Goal: Task Accomplishment & Management: Use online tool/utility

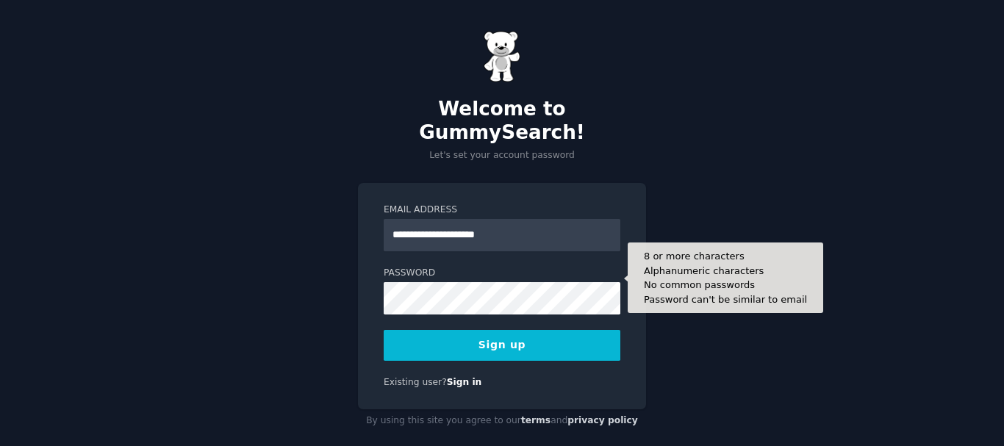
type input "**********"
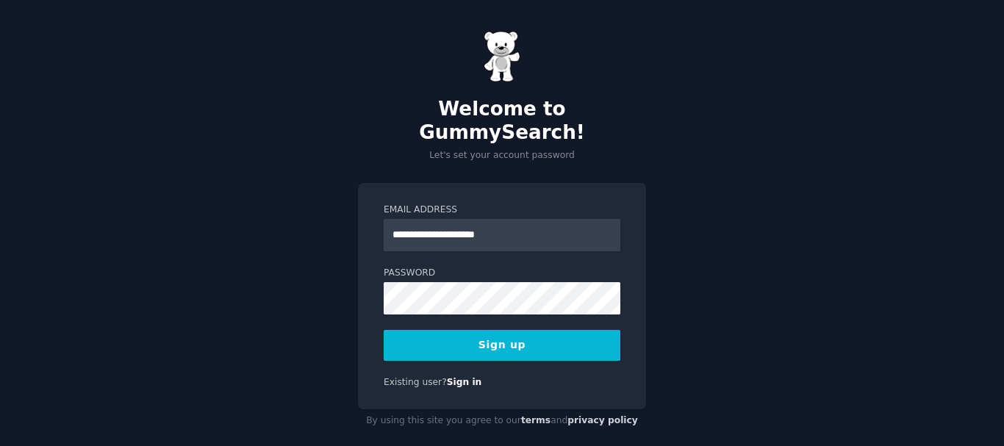
click at [482, 330] on button "Sign up" at bounding box center [502, 345] width 237 height 31
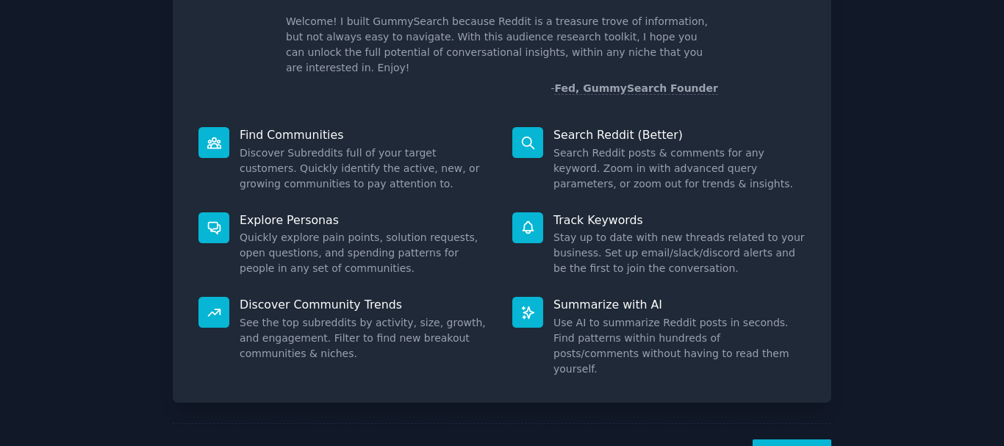
scroll to position [129, 0]
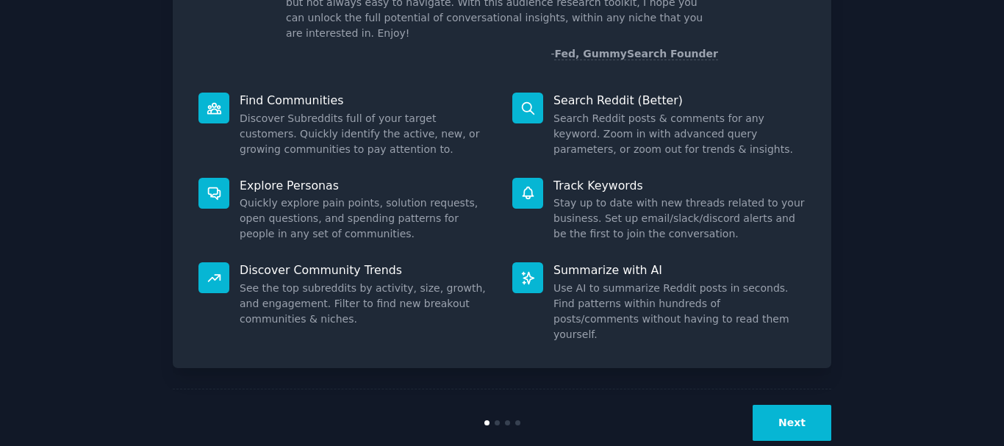
click at [820, 405] on button "Next" at bounding box center [792, 423] width 79 height 36
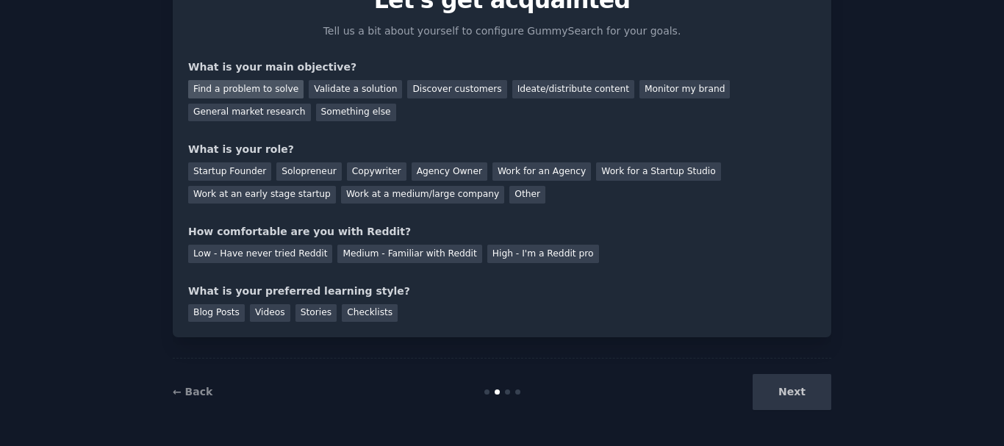
click at [279, 90] on div "Find a problem to solve" at bounding box center [245, 89] width 115 height 18
click at [321, 90] on div "Validate a solution" at bounding box center [355, 89] width 93 height 18
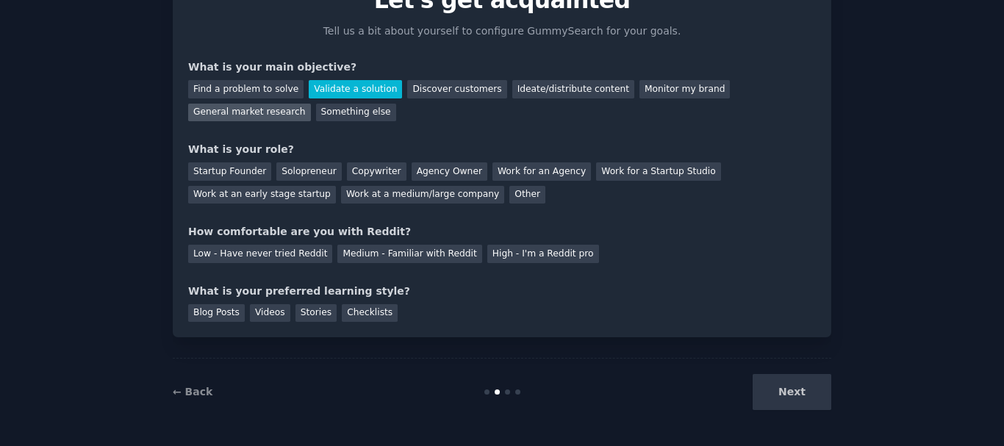
click at [311, 104] on div "General market research" at bounding box center [249, 113] width 123 height 18
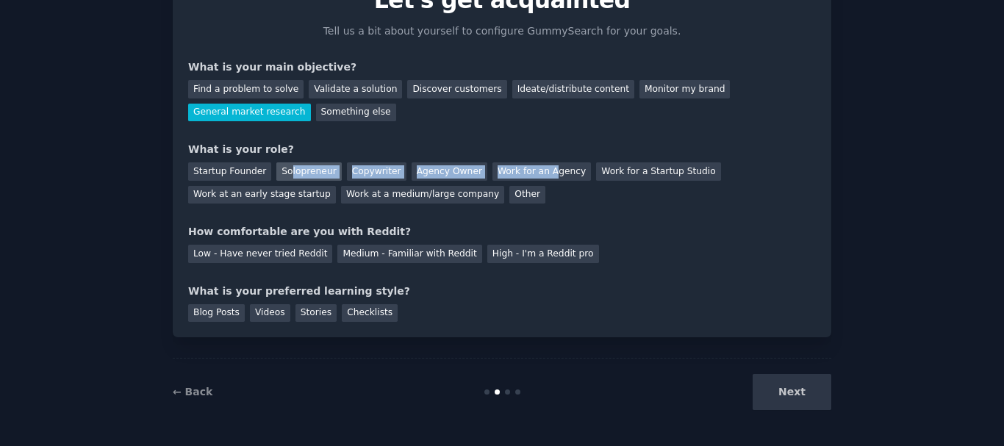
drag, startPoint x: 525, startPoint y: 201, endPoint x: 282, endPoint y: 162, distance: 246.4
click at [282, 162] on div "Startup Founder Solopreneur Copywriter Agency Owner Work for an Agency Work for…" at bounding box center [502, 180] width 628 height 46
click at [282, 162] on div "Solopreneur" at bounding box center [308, 171] width 65 height 18
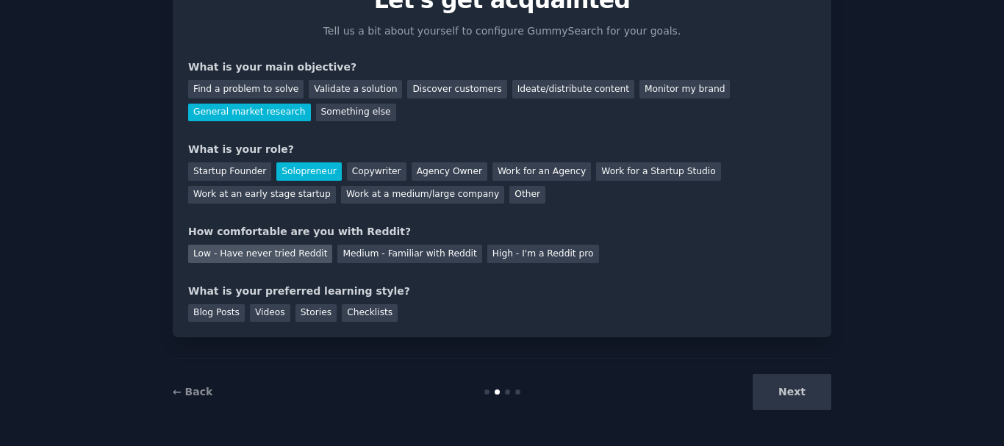
click at [262, 256] on div "Low - Have never tried Reddit" at bounding box center [260, 254] width 144 height 18
click at [351, 310] on div "Checklists" at bounding box center [370, 313] width 56 height 18
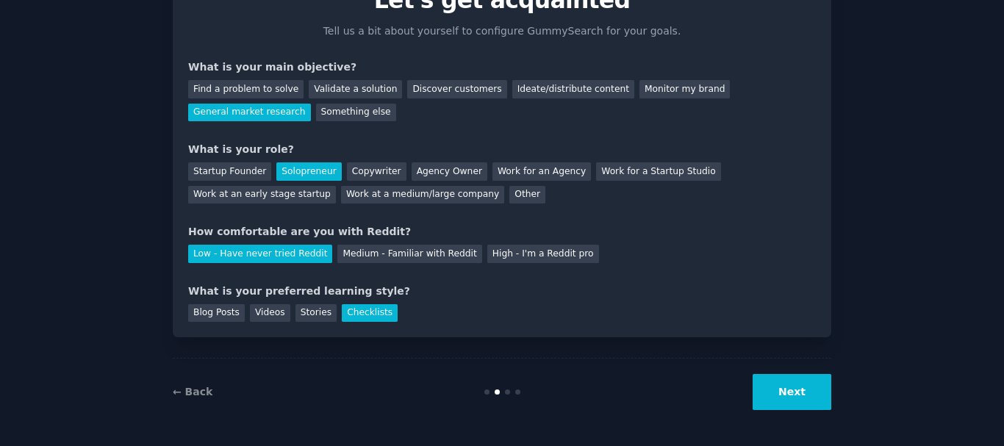
click at [789, 389] on button "Next" at bounding box center [792, 392] width 79 height 36
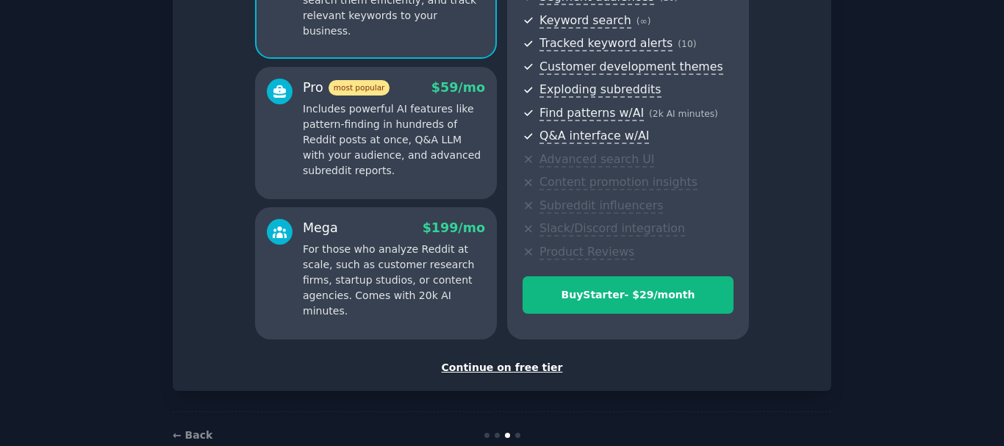
scroll to position [238, 0]
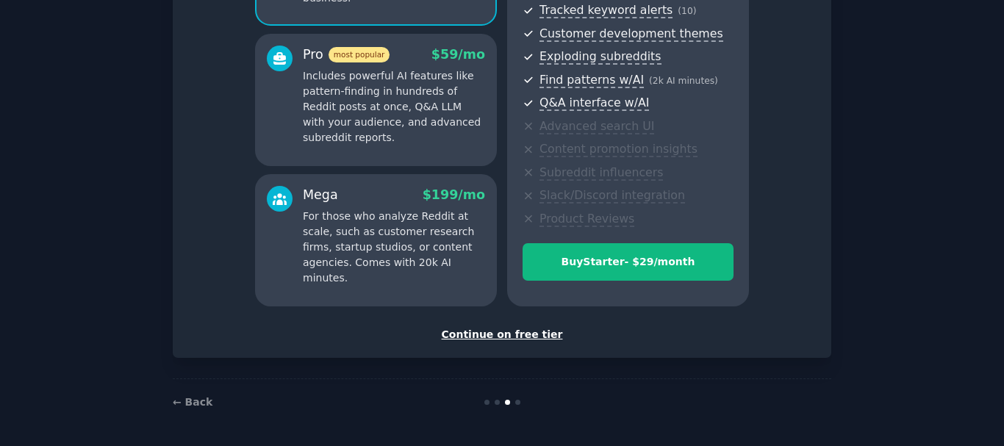
click at [504, 340] on div "Continue on free tier" at bounding box center [502, 334] width 628 height 15
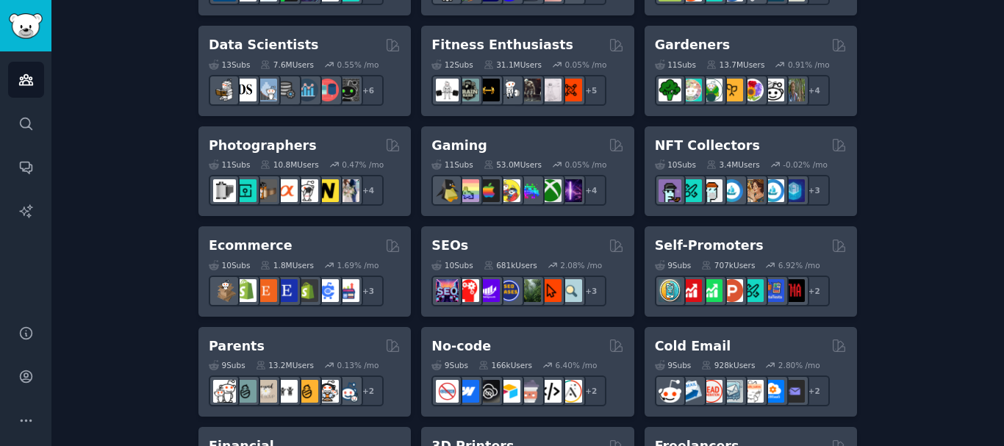
scroll to position [615, 0]
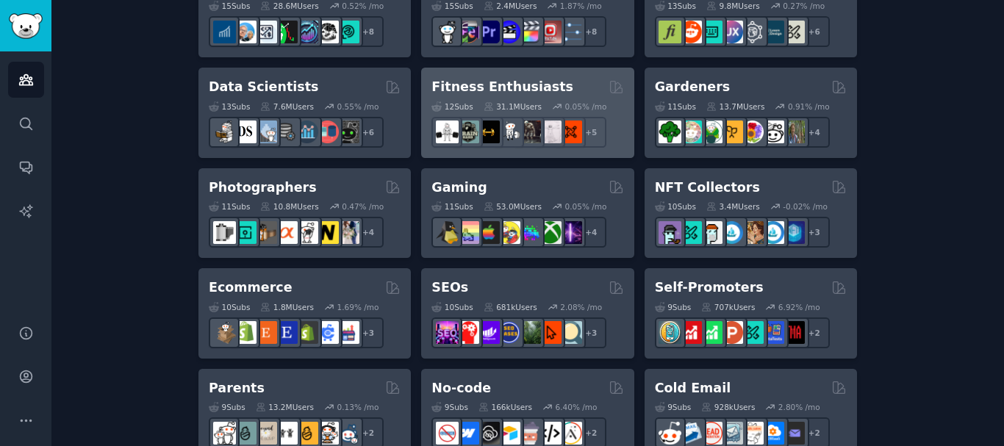
click at [590, 87] on div "Fitness Enthusiasts Curated by GummySearch" at bounding box center [528, 87] width 192 height 18
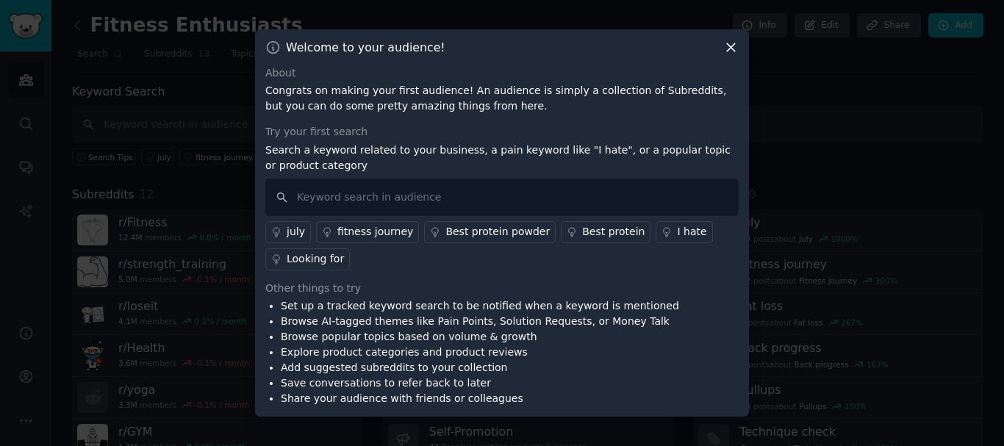
click at [731, 53] on icon at bounding box center [730, 47] width 15 height 15
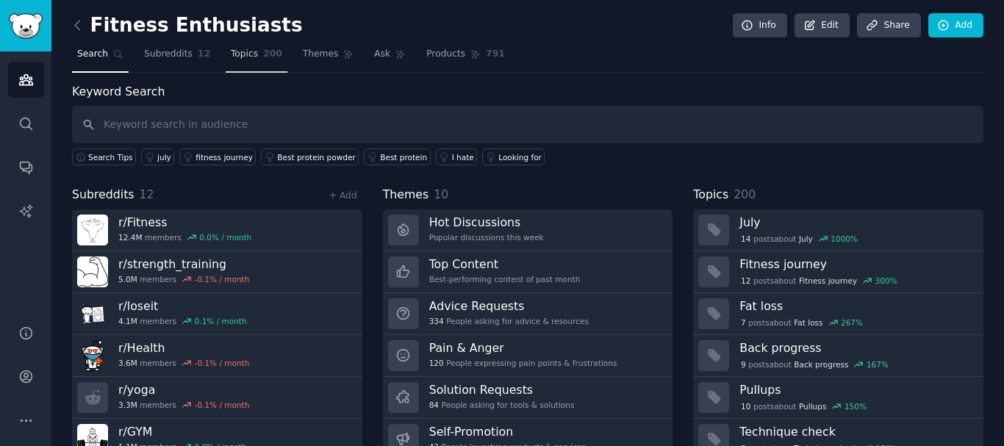
click at [243, 51] on span "Topics" at bounding box center [244, 54] width 27 height 13
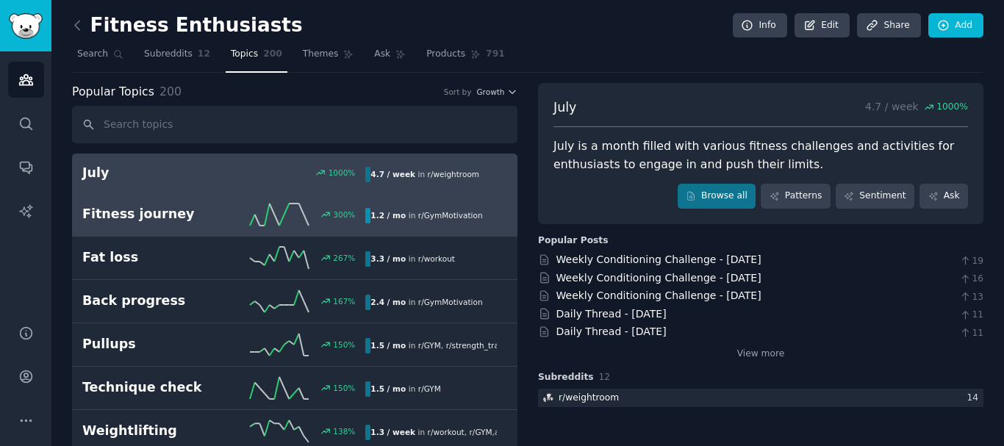
click at [198, 221] on h2 "Fitness journey" at bounding box center [153, 214] width 142 height 18
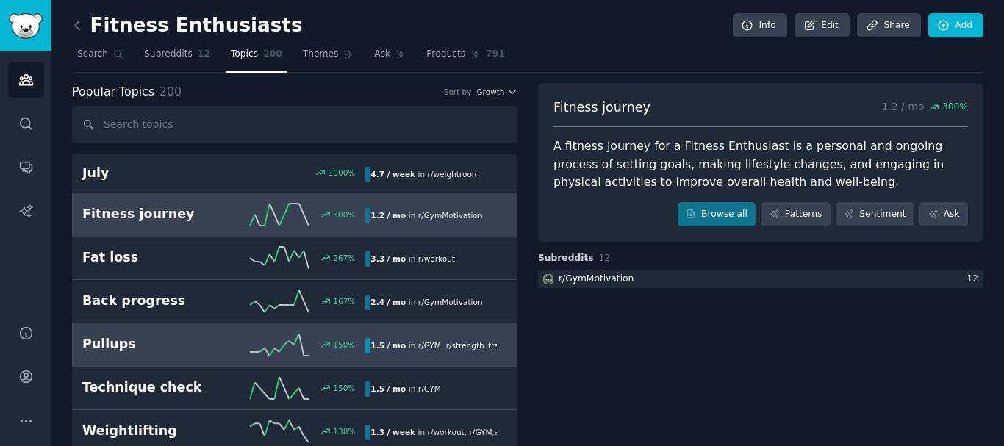
click at [193, 326] on link "Pullups 150 % 1.5 / mo in r/ GYM , r/ strength_training" at bounding box center [295, 344] width 446 height 43
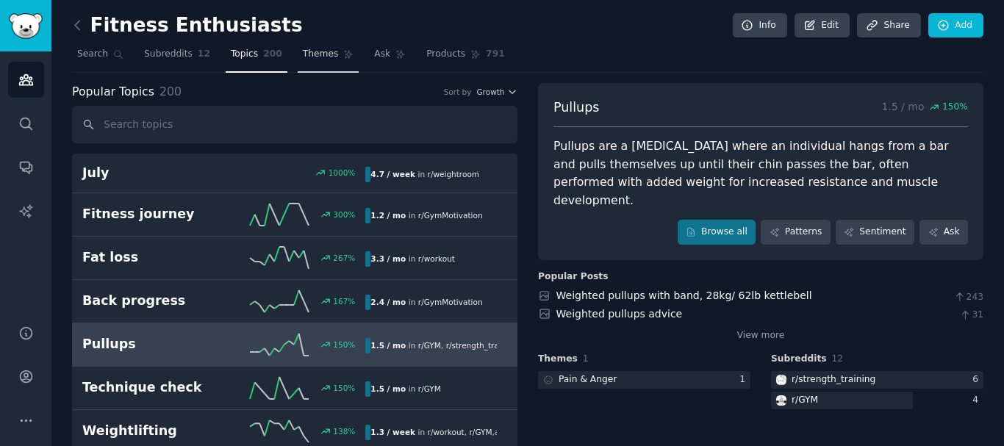
click at [317, 60] on span "Themes" at bounding box center [321, 54] width 36 height 13
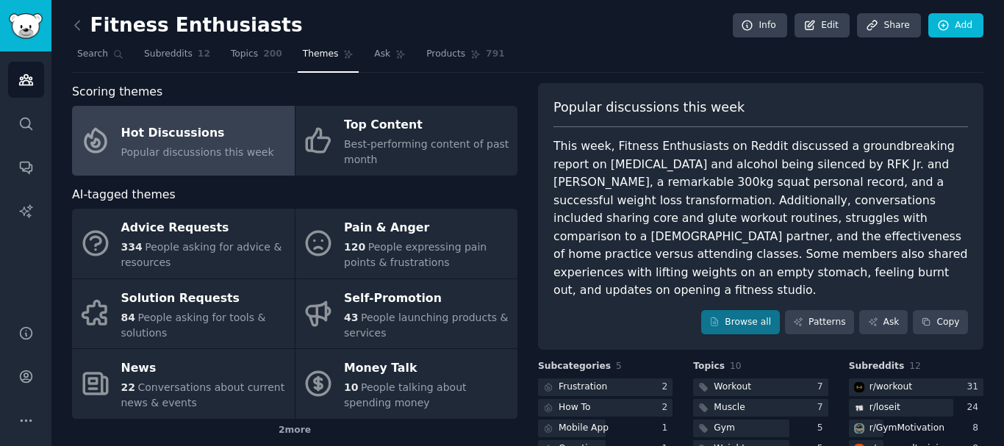
scroll to position [182, 0]
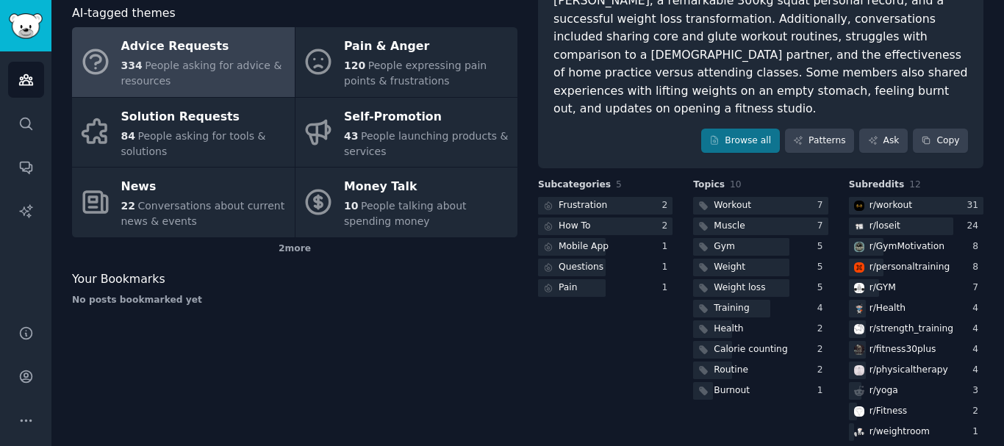
click at [234, 45] on div "Advice Requests" at bounding box center [204, 47] width 166 height 24
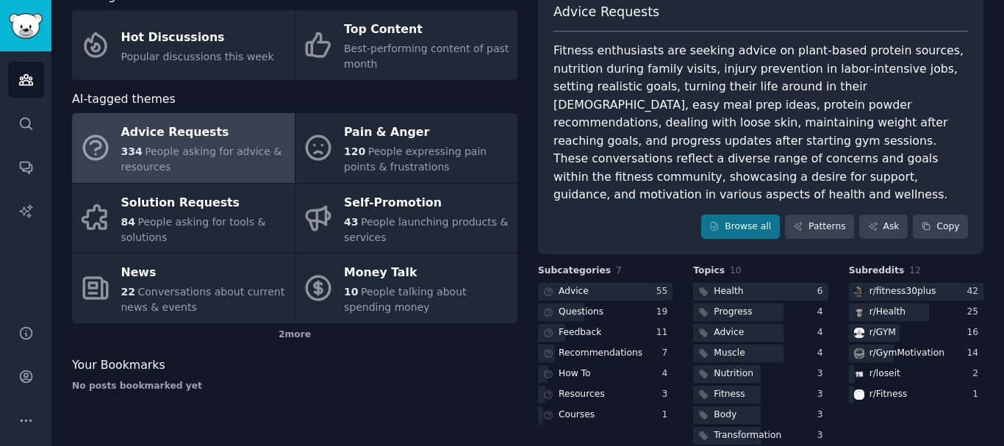
scroll to position [87, 0]
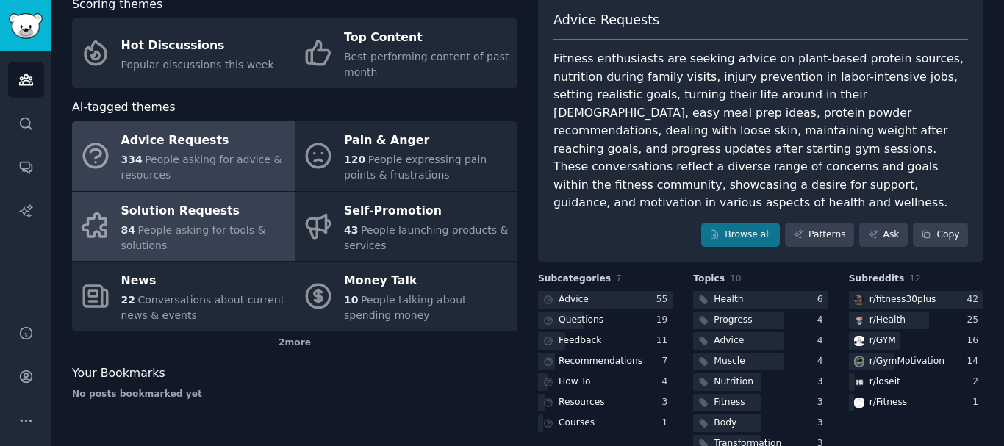
click at [173, 207] on div "Solution Requests" at bounding box center [204, 211] width 166 height 24
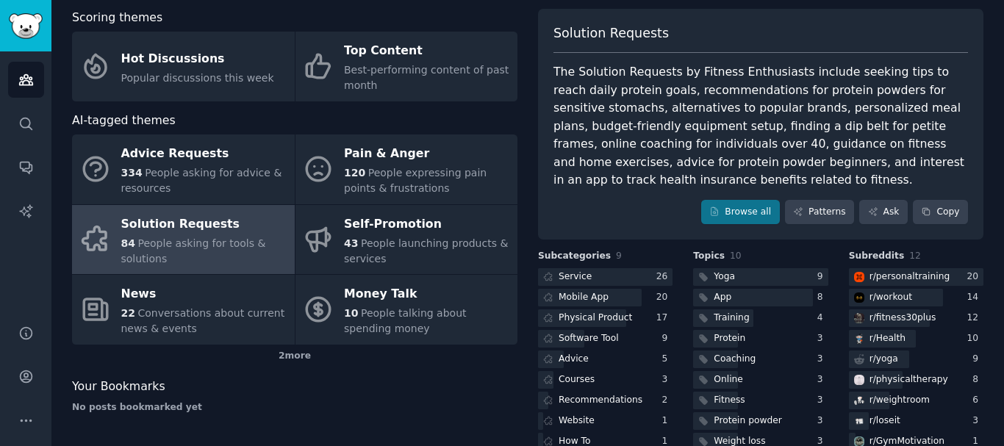
scroll to position [80, 0]
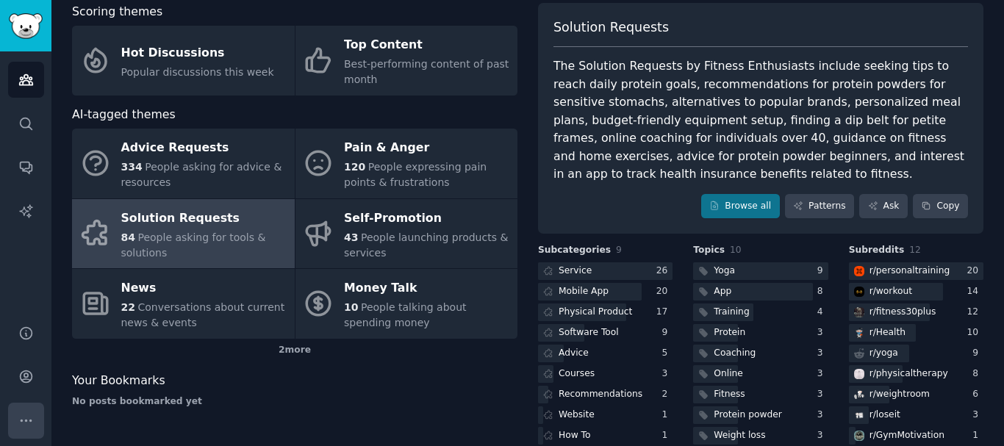
click at [26, 413] on icon "Sidebar" at bounding box center [25, 420] width 15 height 15
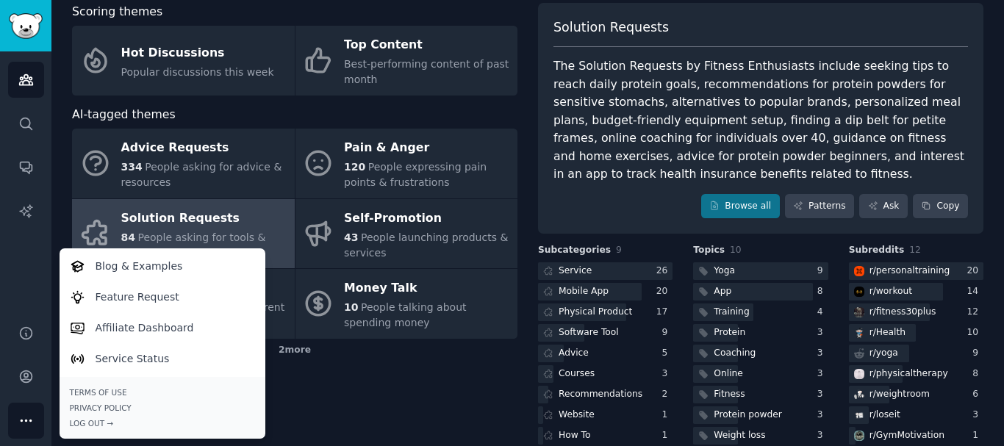
click at [26, 285] on div "Audiences Search Conversations AI Reports" at bounding box center [25, 179] width 51 height 256
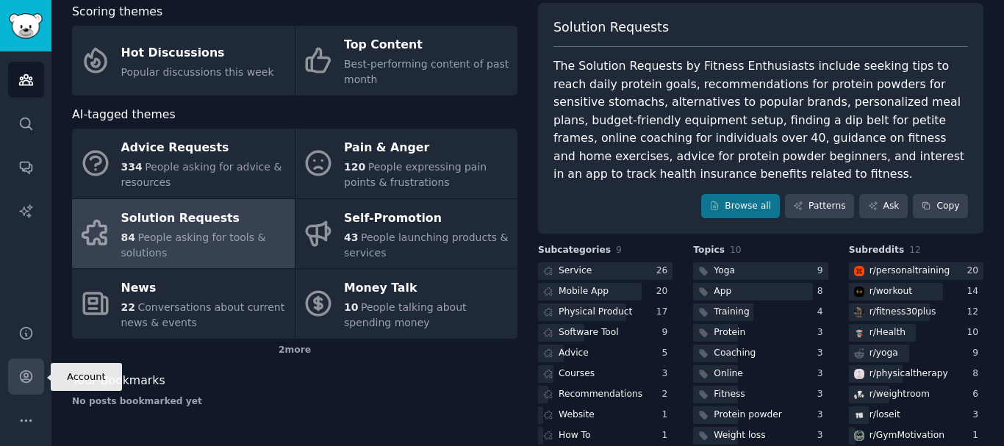
click at [24, 361] on link "Account" at bounding box center [26, 377] width 36 height 36
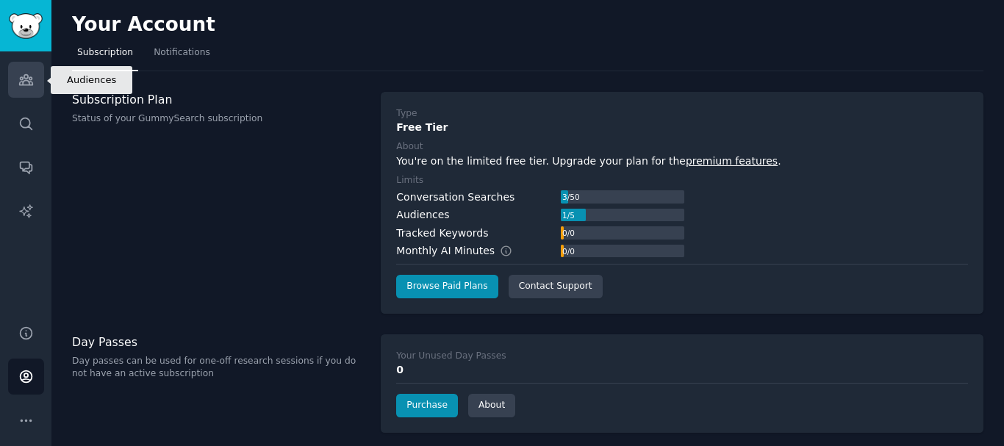
click at [32, 75] on icon "Sidebar" at bounding box center [25, 79] width 15 height 15
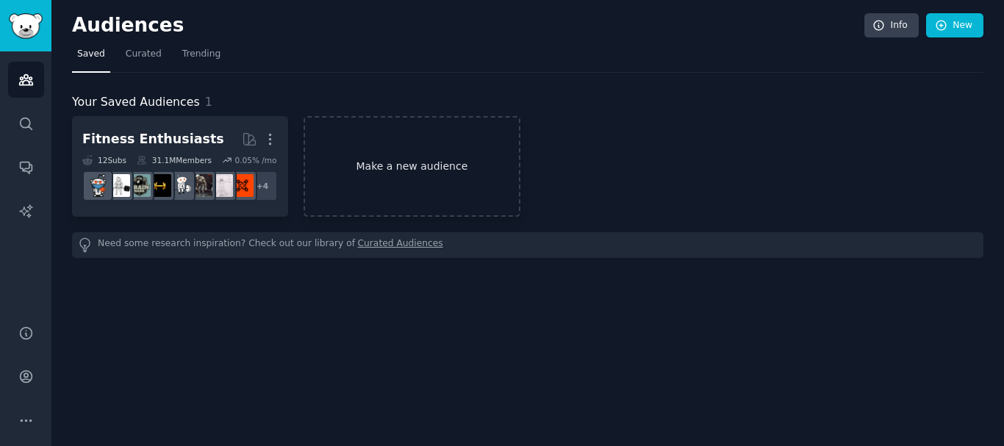
click at [445, 164] on link "Make a new audience" at bounding box center [412, 166] width 216 height 101
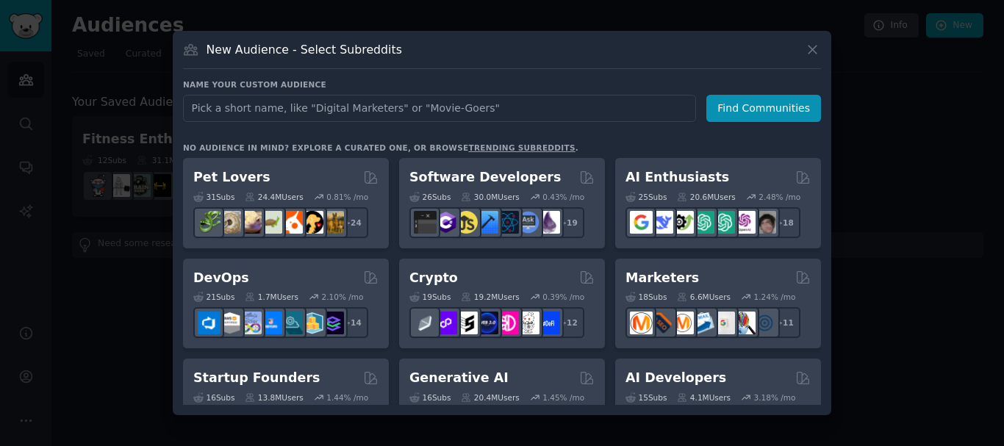
click at [827, 288] on div "New Audience - Select Subreddits Name your custom audience Audience Name Find C…" at bounding box center [502, 223] width 659 height 384
click at [825, 400] on div "New Audience - Select Subreddits Name your custom audience Audience Name Find C…" at bounding box center [502, 223] width 659 height 384
click at [560, 129] on div "Name your custom audience Audience Name Find Communities No audience in mind? E…" at bounding box center [502, 242] width 638 height 326
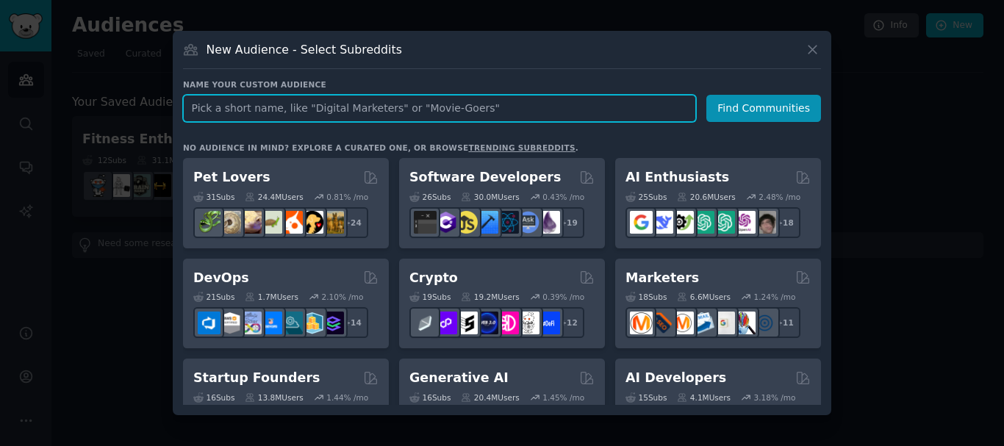
click at [532, 99] on input "text" at bounding box center [439, 108] width 513 height 27
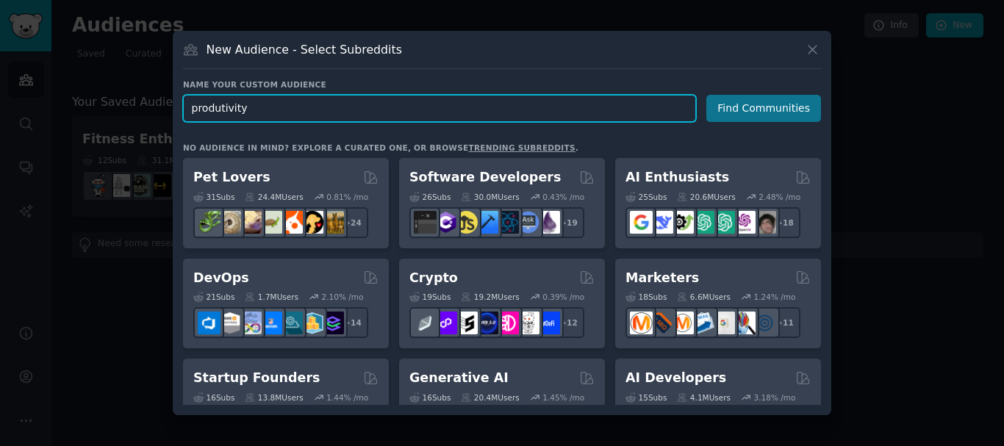
type input "produtivity"
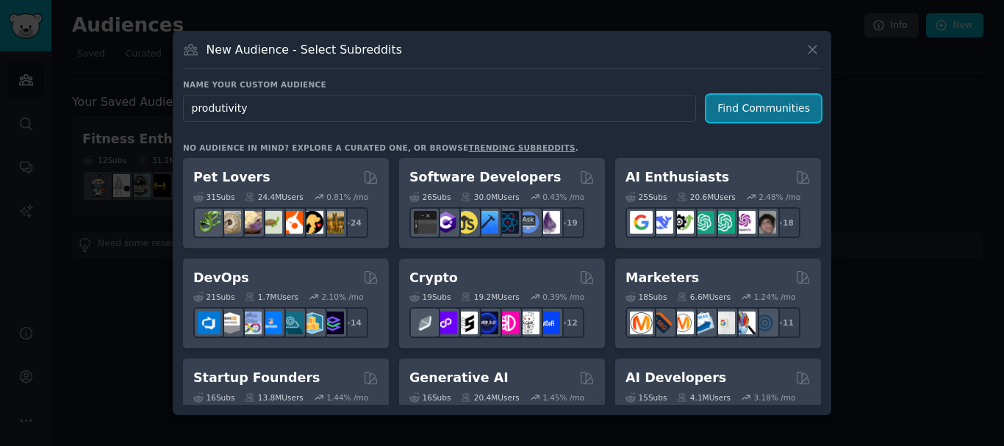
click at [785, 104] on button "Find Communities" at bounding box center [763, 108] width 115 height 27
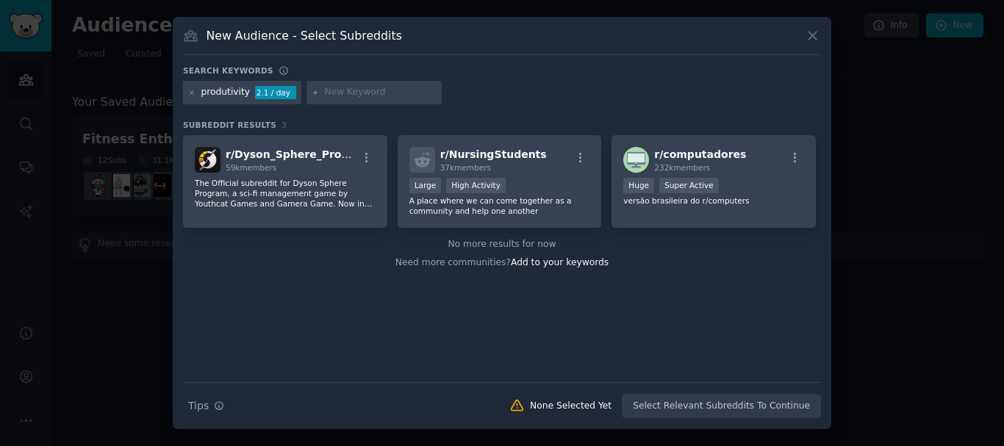
click at [733, 401] on div "Search Tips Tips None Selected Yet Select Relevant Subreddits To Continue" at bounding box center [502, 400] width 638 height 37
click at [762, 409] on div "Search Tips Tips None Selected Yet Select Relevant Subreddits To Continue" at bounding box center [502, 400] width 638 height 37
click at [812, 35] on icon at bounding box center [813, 36] width 8 height 8
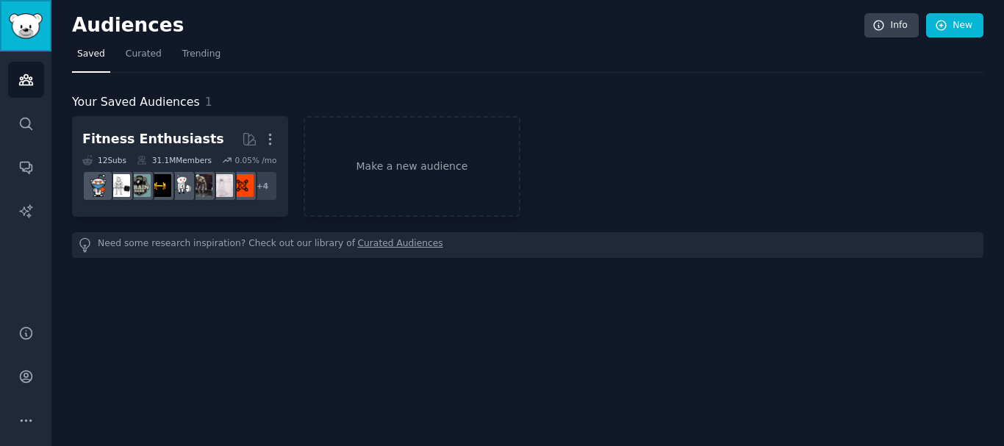
click at [27, 13] on img "Sidebar" at bounding box center [26, 26] width 34 height 26
click at [365, 242] on link "Curated Audiences" at bounding box center [400, 244] width 85 height 15
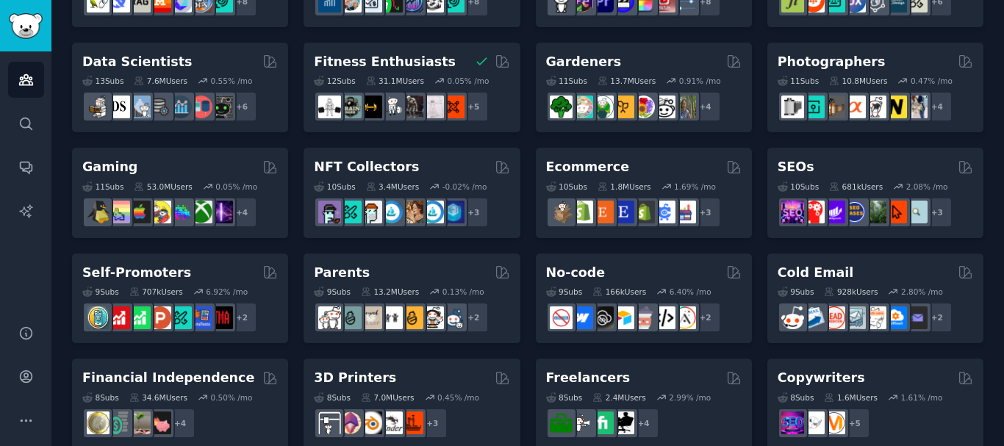
scroll to position [730, 0]
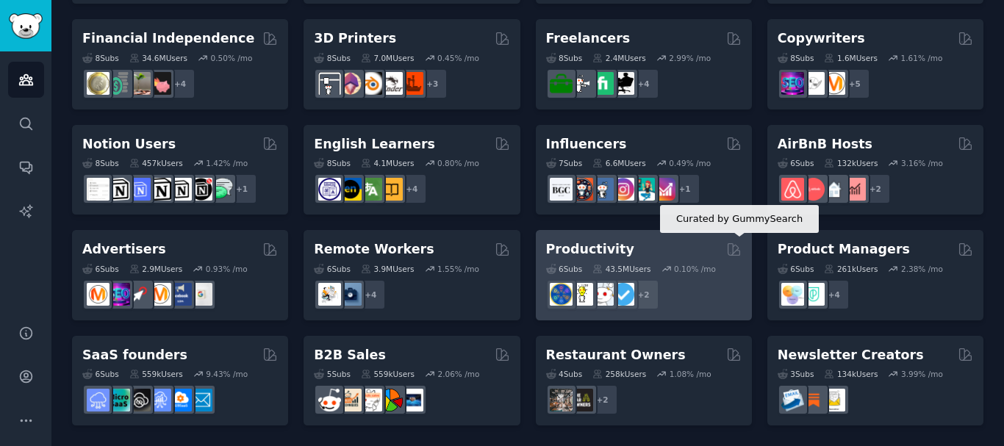
click at [734, 246] on icon at bounding box center [734, 249] width 12 height 12
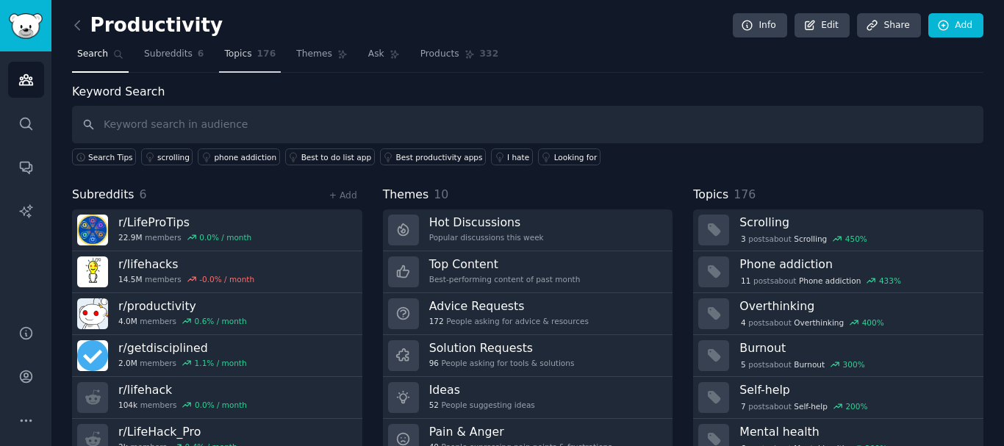
click at [232, 57] on span "Topics" at bounding box center [237, 54] width 27 height 13
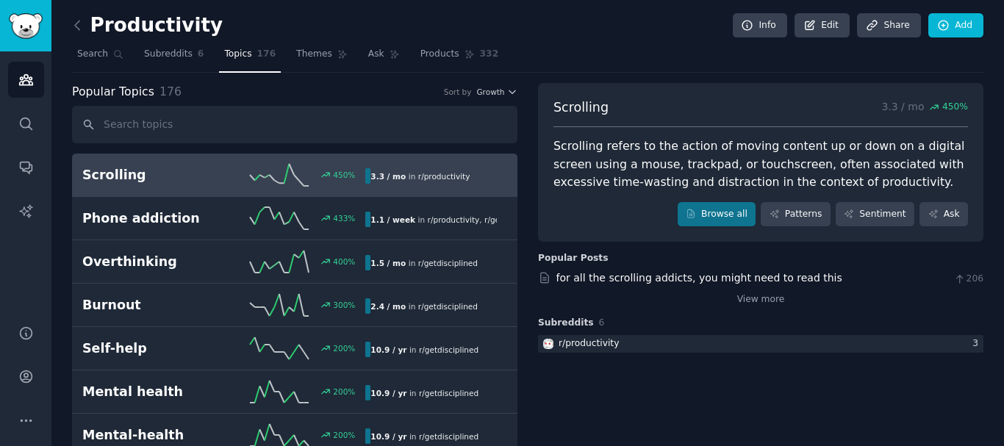
click at [874, 251] on div "Scrolling 3.3 / mo 450 % Scrolling refers to the action of moving content up or…" at bounding box center [761, 219] width 446 height 273
click at [296, 58] on span "Themes" at bounding box center [314, 54] width 36 height 13
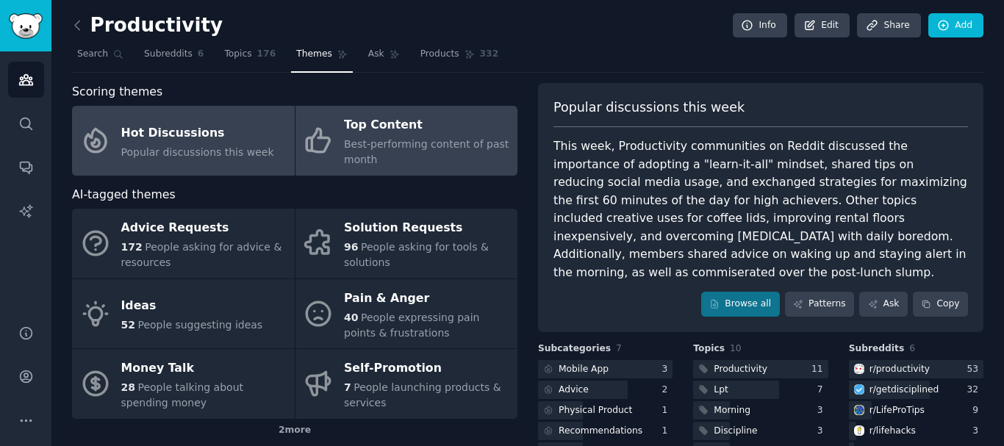
click at [450, 136] on div "Top Content" at bounding box center [427, 126] width 166 height 24
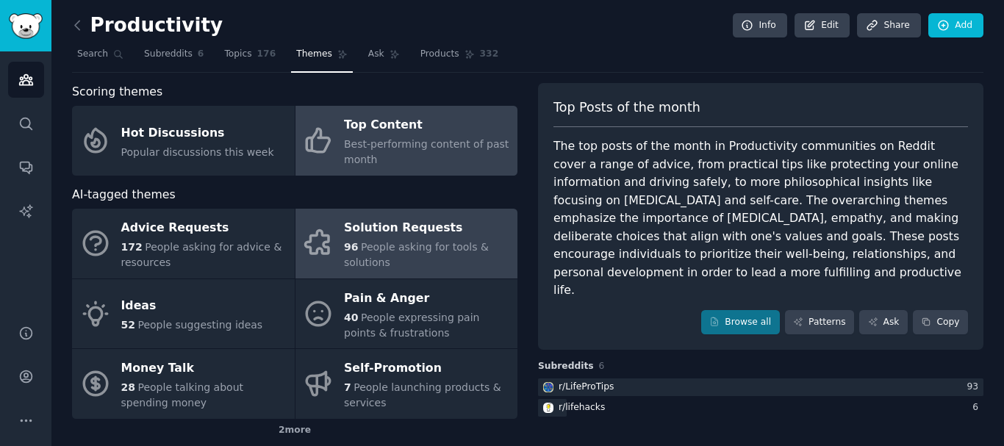
click at [418, 237] on div "Solution Requests" at bounding box center [427, 229] width 166 height 24
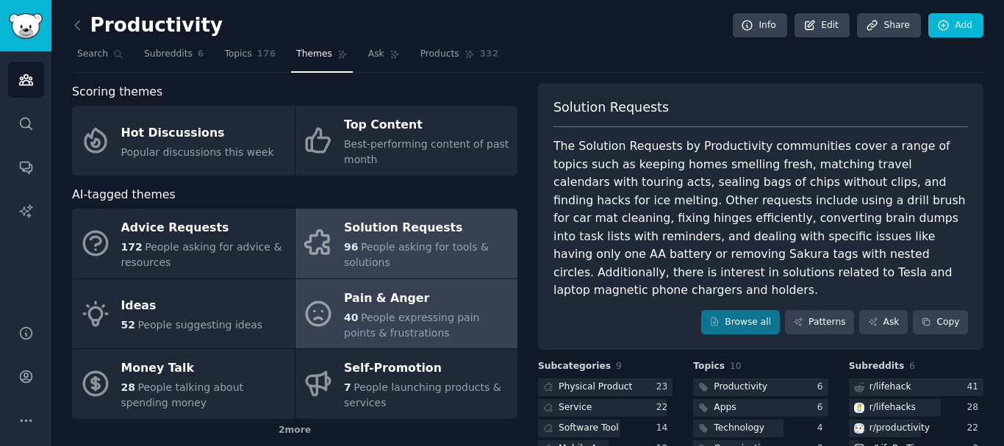
click at [410, 323] on span "People expressing pain points & frustrations" at bounding box center [411, 325] width 135 height 27
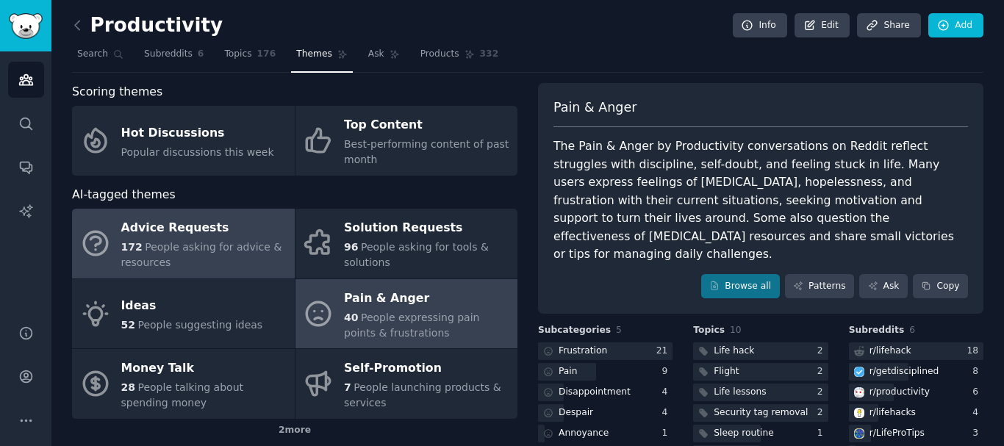
click at [229, 245] on span "People asking for advice & resources" at bounding box center [201, 254] width 161 height 27
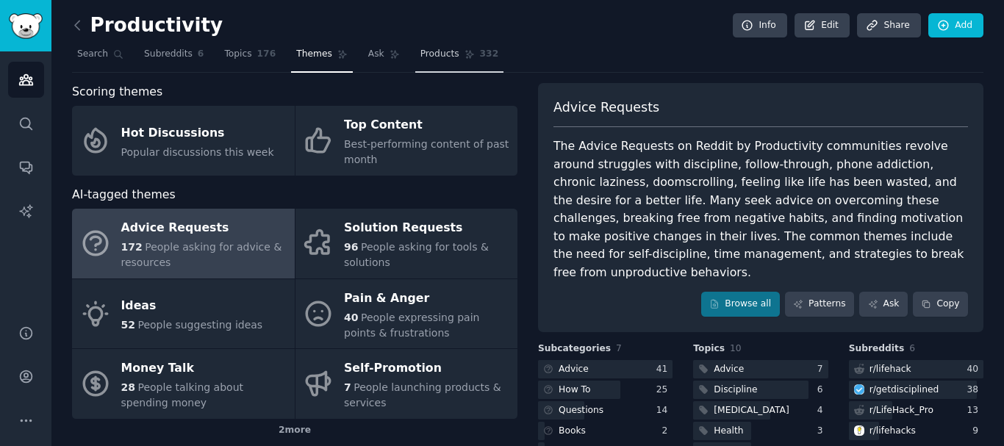
click at [426, 57] on span "Products" at bounding box center [440, 54] width 39 height 13
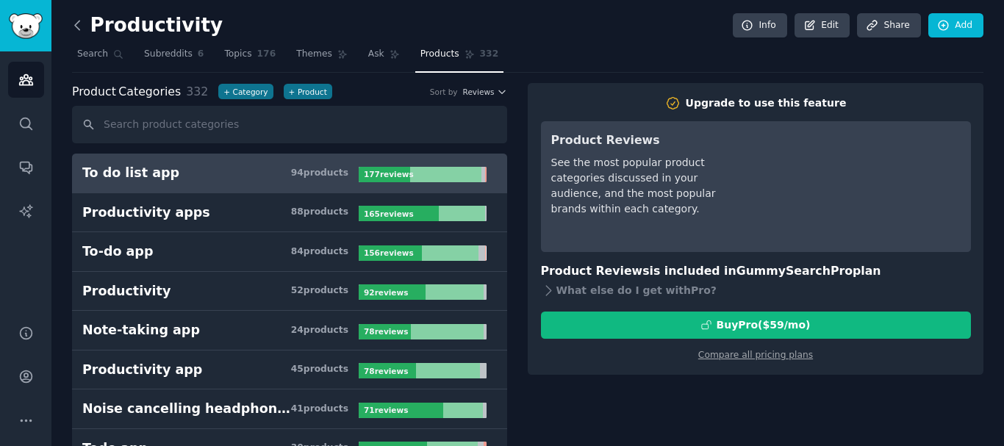
click at [81, 31] on icon at bounding box center [77, 25] width 15 height 15
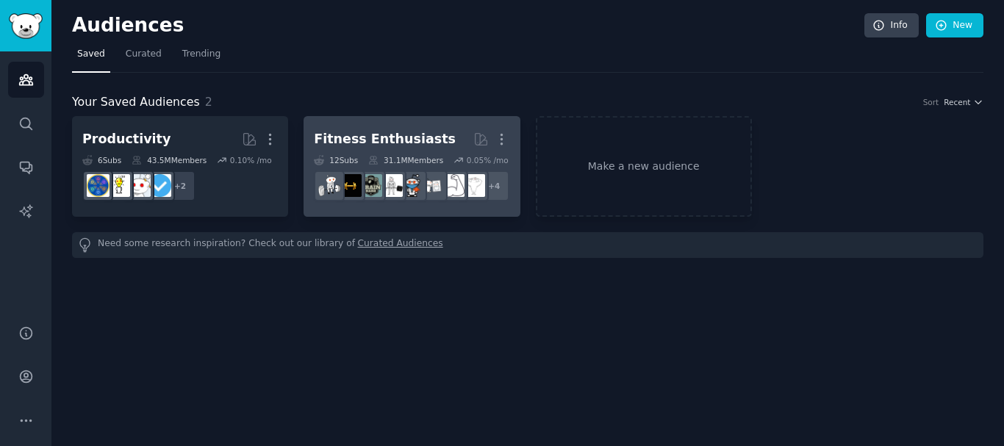
click at [436, 149] on h2 "Fitness Enthusiasts More" at bounding box center [412, 139] width 196 height 26
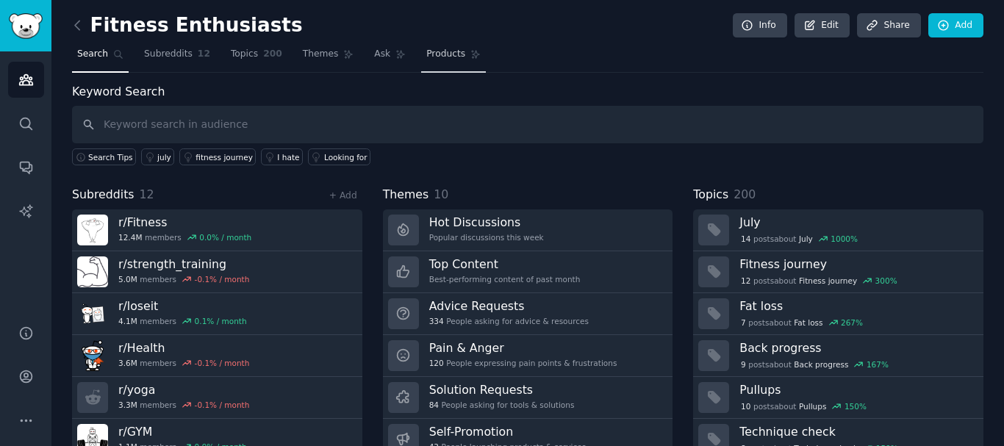
click at [427, 51] on span "Products" at bounding box center [445, 54] width 39 height 13
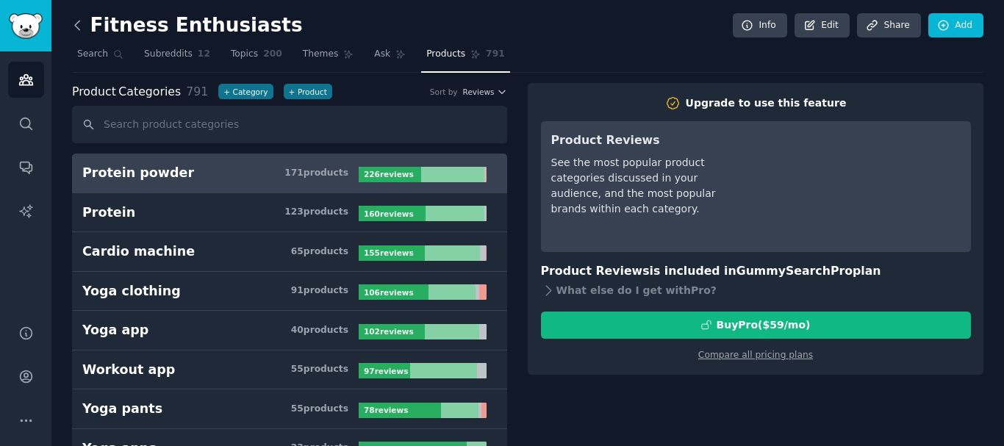
click at [77, 27] on icon at bounding box center [77, 25] width 4 height 9
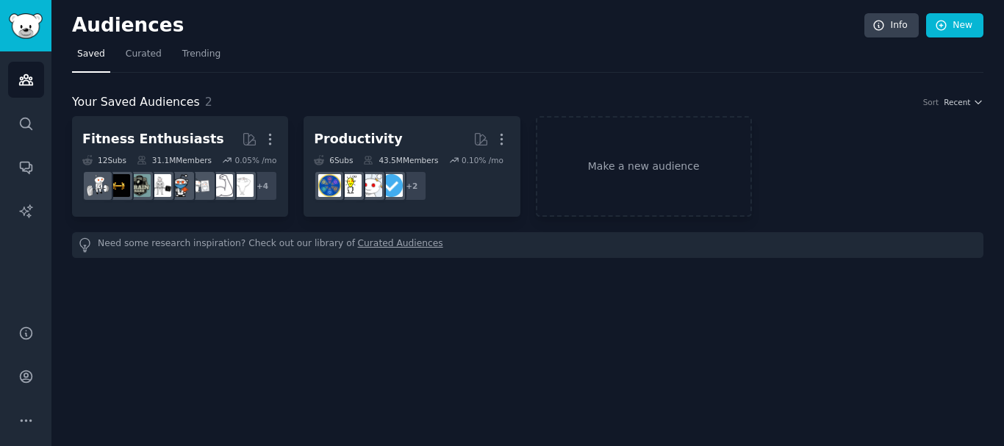
click at [371, 247] on link "Curated Audiences" at bounding box center [400, 244] width 85 height 15
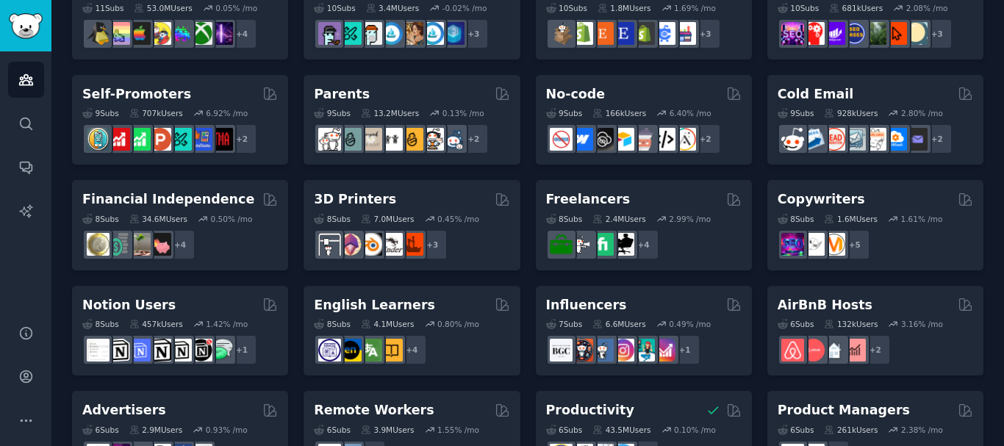
scroll to position [587, 0]
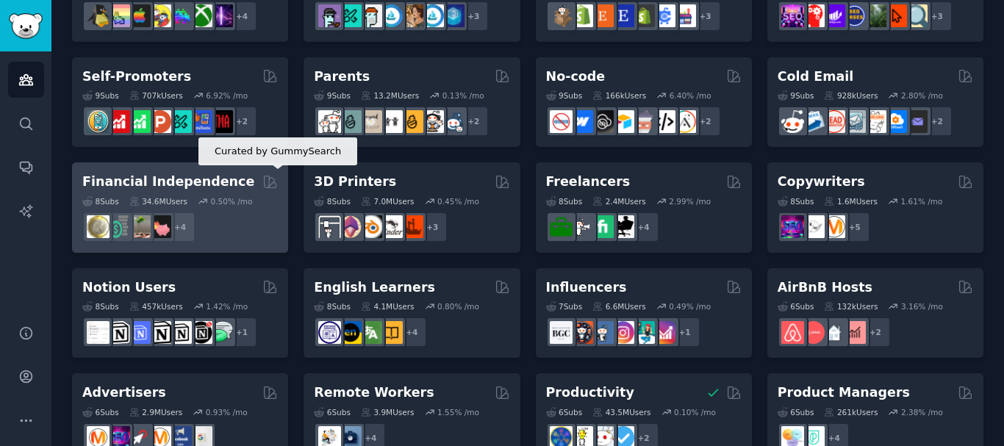
click at [273, 182] on icon at bounding box center [271, 182] width 12 height 12
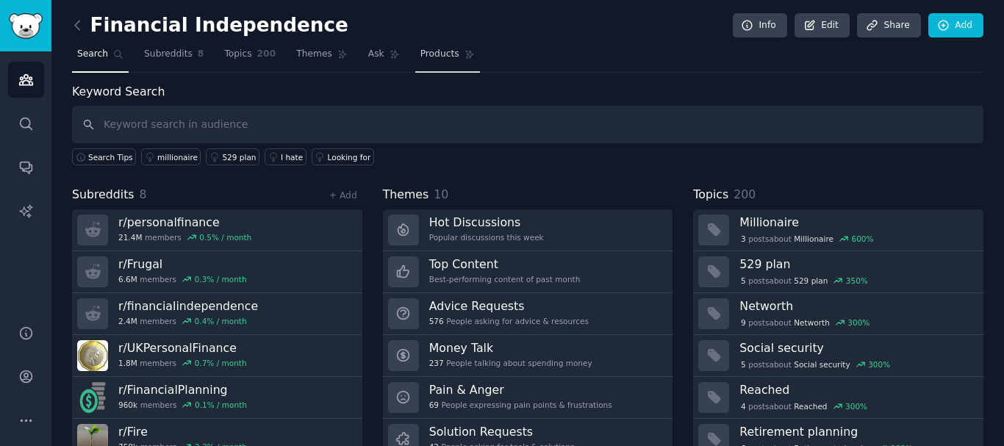
click at [421, 53] on span "Products" at bounding box center [440, 54] width 39 height 13
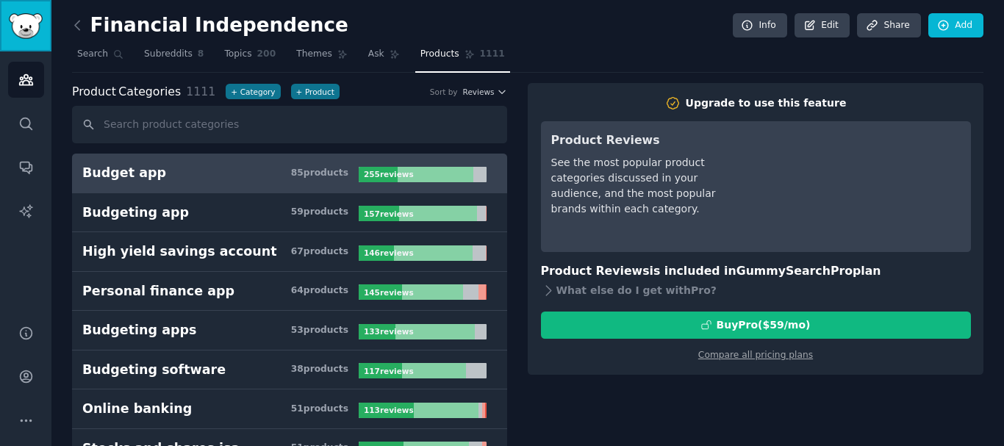
click at [15, 32] on img "Sidebar" at bounding box center [26, 26] width 34 height 26
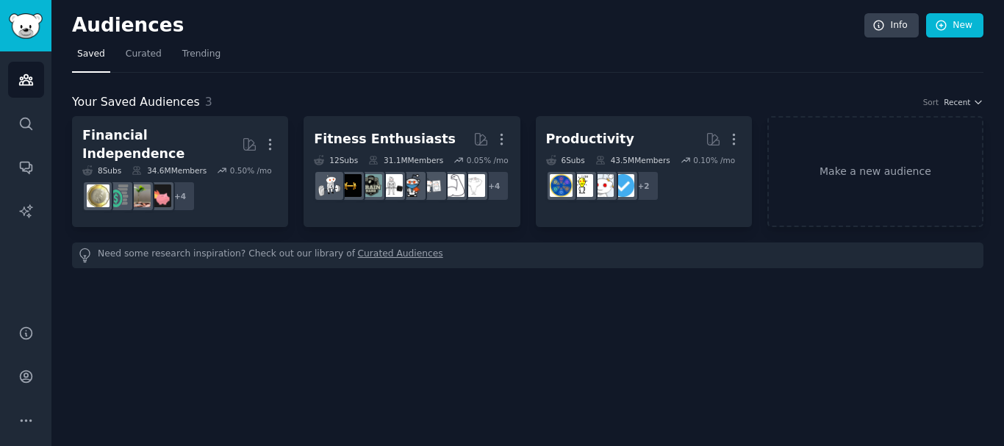
click at [368, 248] on link "Curated Audiences" at bounding box center [400, 255] width 85 height 15
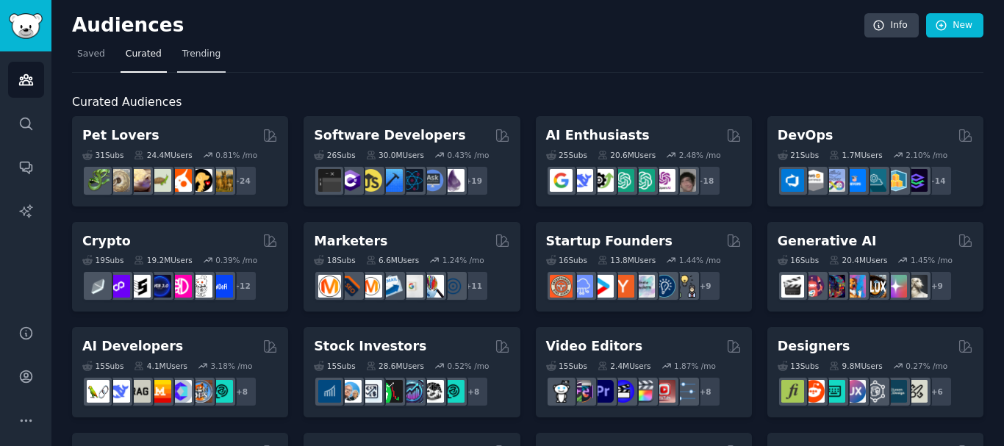
click at [182, 52] on span "Trending" at bounding box center [201, 54] width 38 height 13
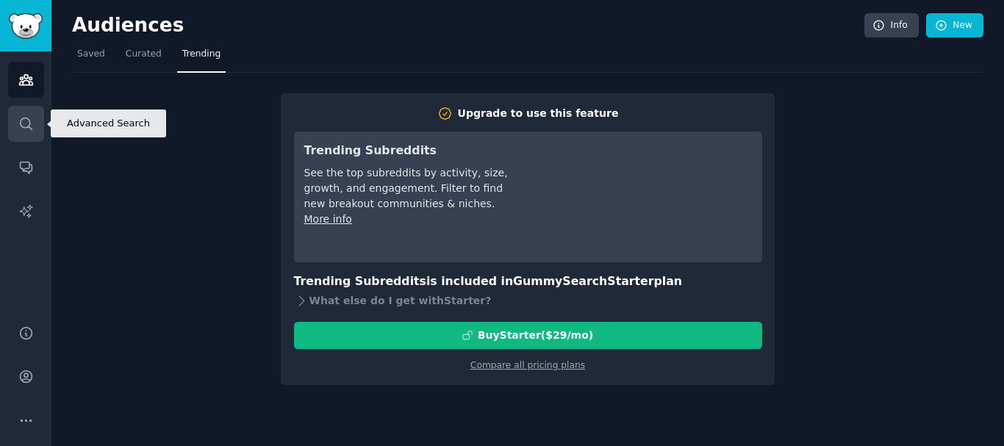
click at [30, 126] on icon "Sidebar" at bounding box center [25, 123] width 15 height 15
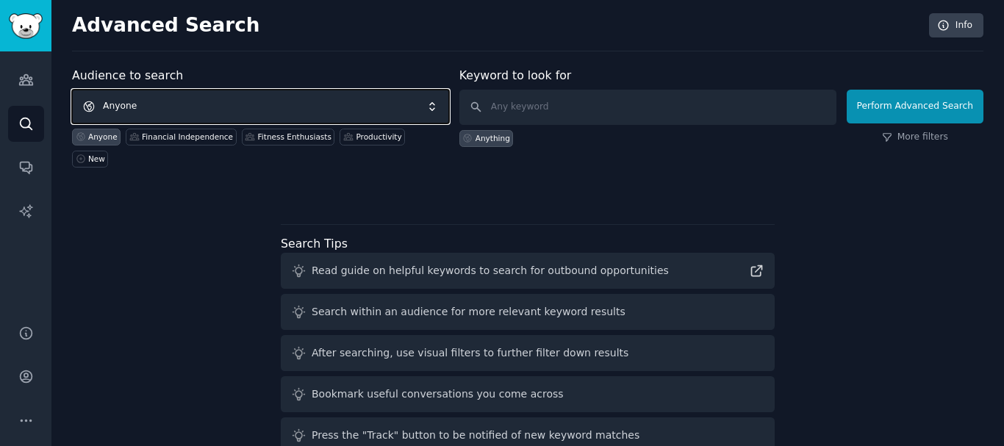
click at [309, 108] on span "Anyone" at bounding box center [260, 107] width 377 height 34
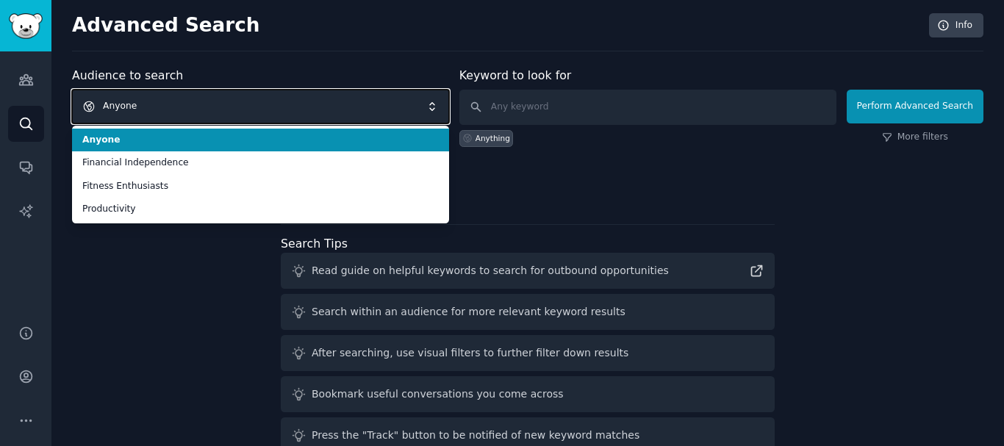
click at [309, 108] on span "Anyone" at bounding box center [260, 107] width 377 height 34
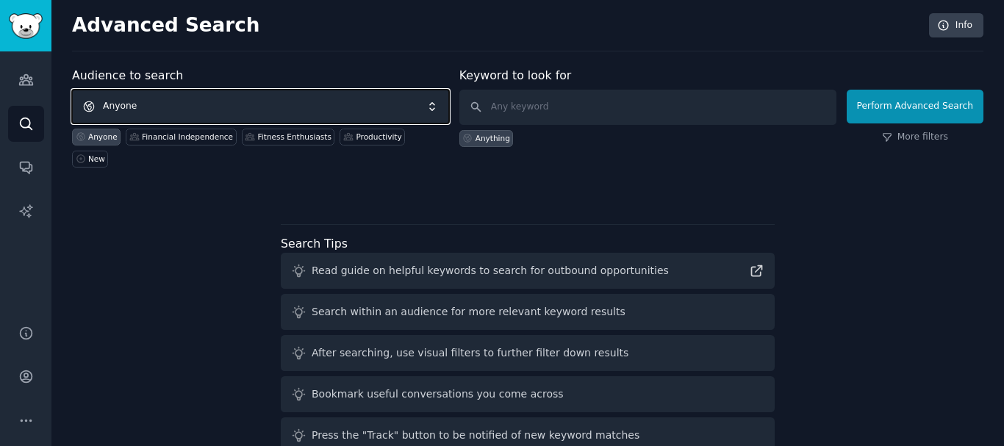
click at [309, 108] on span "Anyone" at bounding box center [260, 107] width 377 height 34
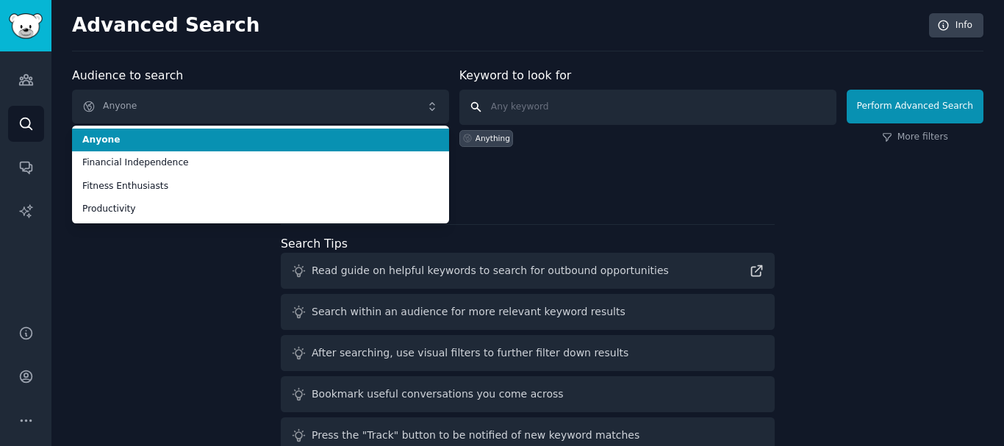
click at [526, 111] on input "text" at bounding box center [647, 107] width 377 height 35
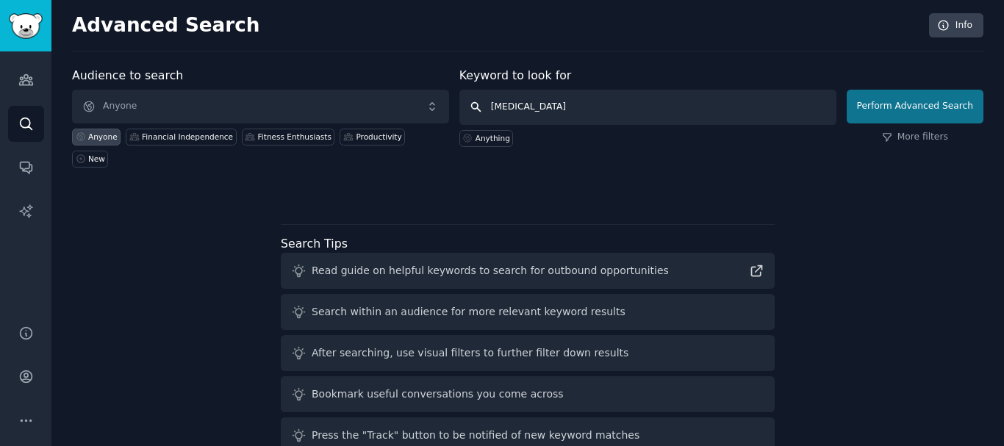
type input "[MEDICAL_DATA]"
click at [894, 106] on button "Perform Advanced Search" at bounding box center [915, 107] width 137 height 34
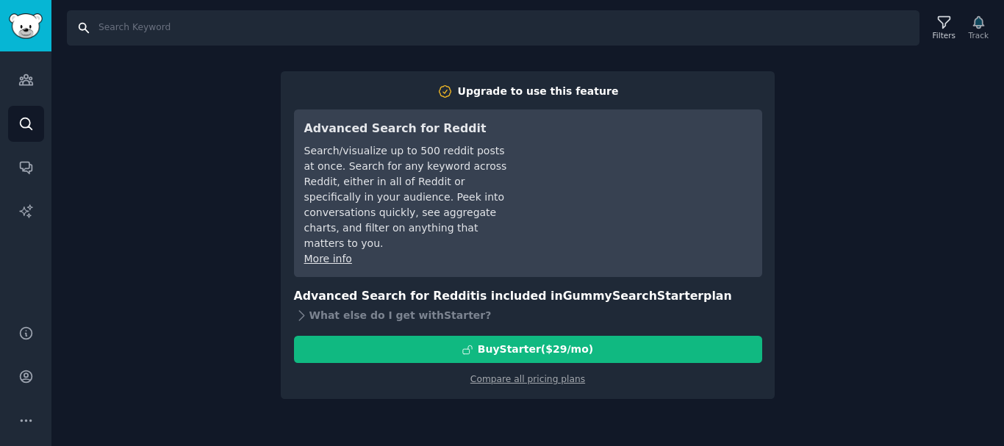
click at [846, 23] on input "Search" at bounding box center [493, 27] width 853 height 35
click at [834, 37] on input "[MEDICAL_DATA]" at bounding box center [493, 27] width 853 height 35
type input "[MEDICAL_DATA]"
click at [24, 68] on link "Audiences" at bounding box center [26, 80] width 36 height 36
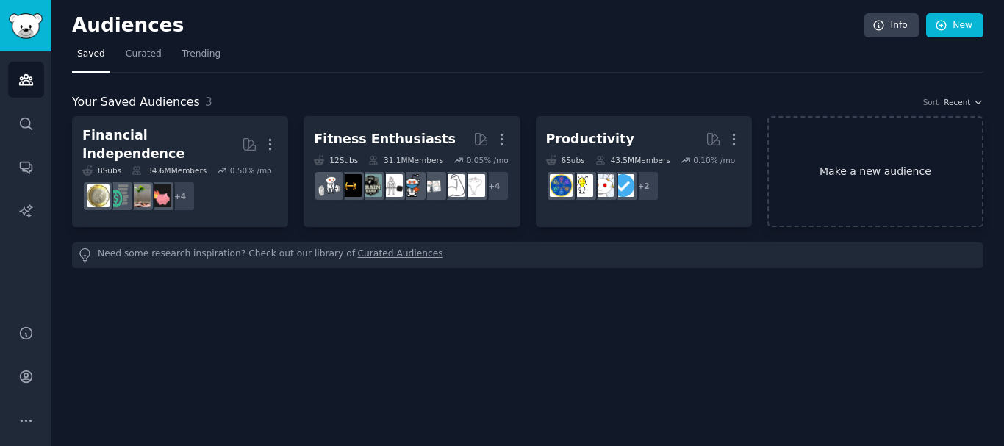
click at [913, 163] on link "Make a new audience" at bounding box center [876, 171] width 216 height 111
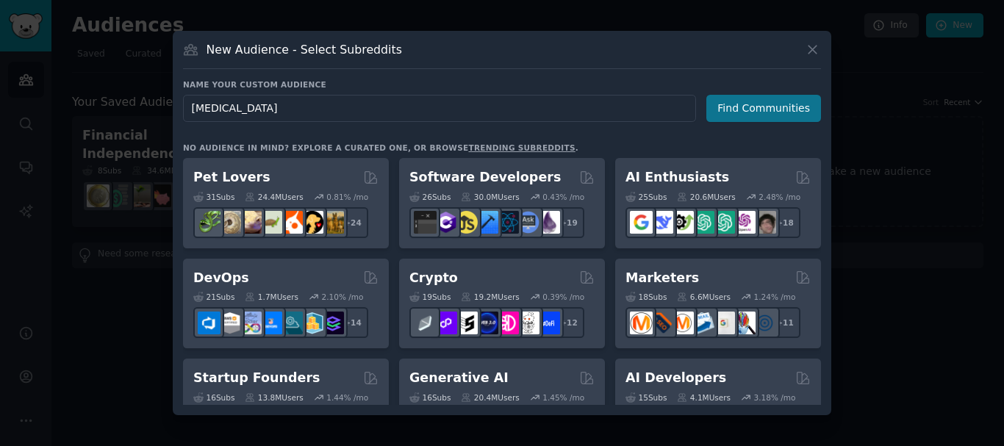
type input "[MEDICAL_DATA]"
click at [783, 108] on button "Find Communities" at bounding box center [763, 108] width 115 height 27
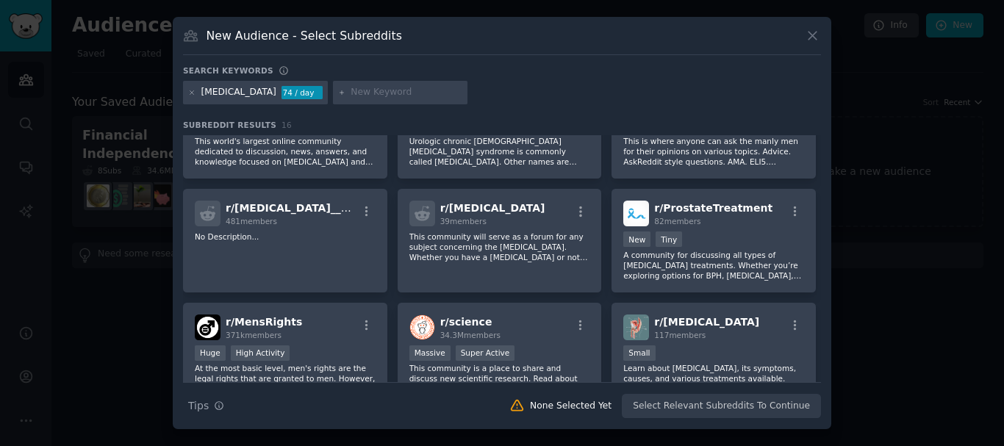
scroll to position [52, 0]
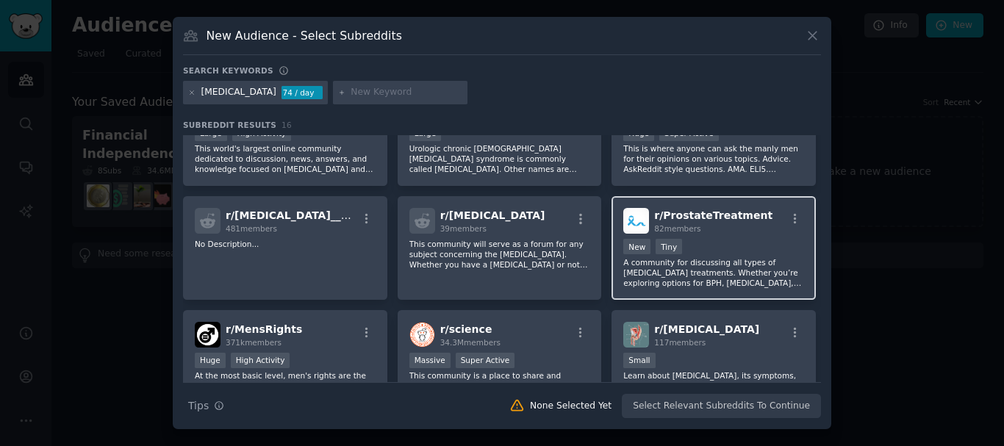
click at [745, 233] on div "82 members" at bounding box center [713, 228] width 118 height 10
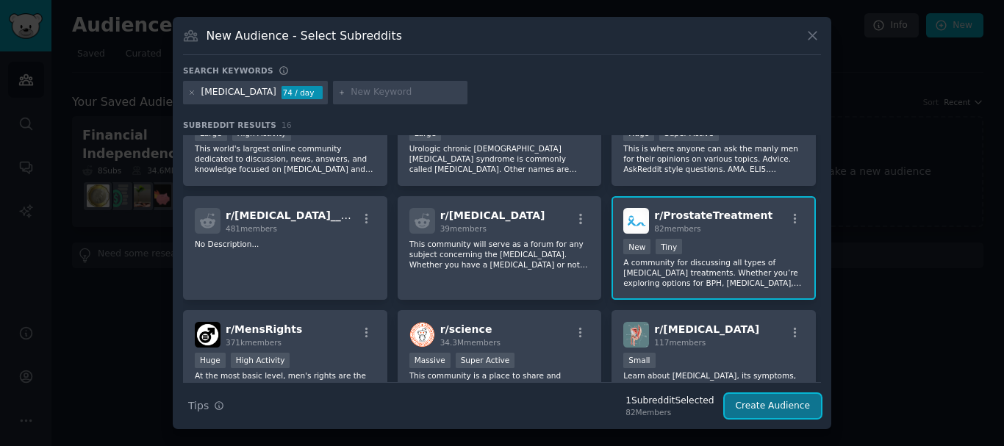
click at [796, 401] on button "Create Audience" at bounding box center [773, 406] width 97 height 25
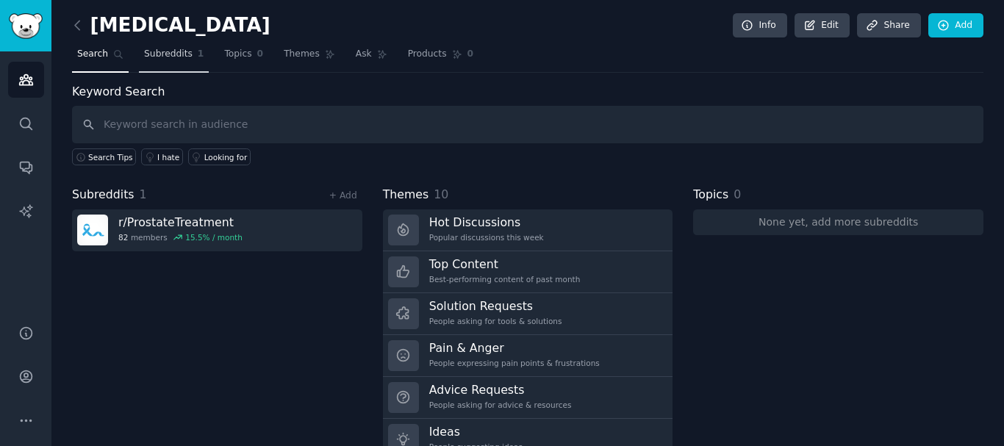
click at [171, 55] on span "Subreddits" at bounding box center [168, 54] width 49 height 13
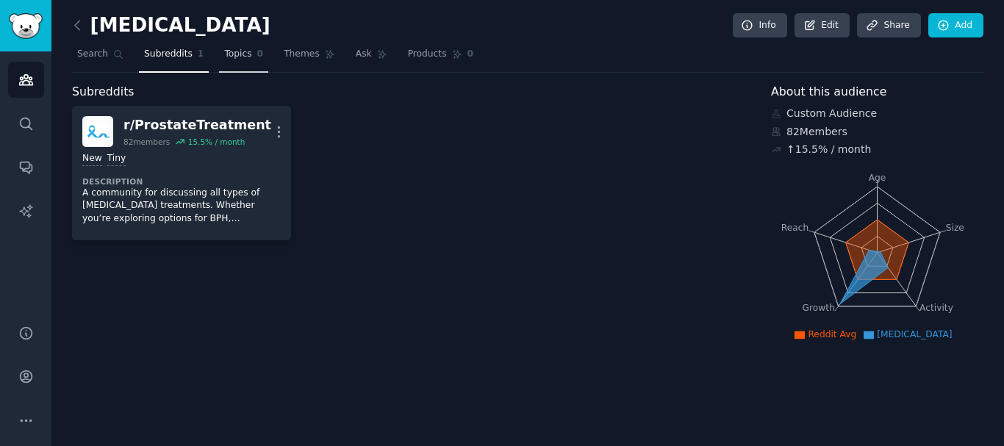
click at [254, 62] on link "Topics 0" at bounding box center [243, 58] width 49 height 30
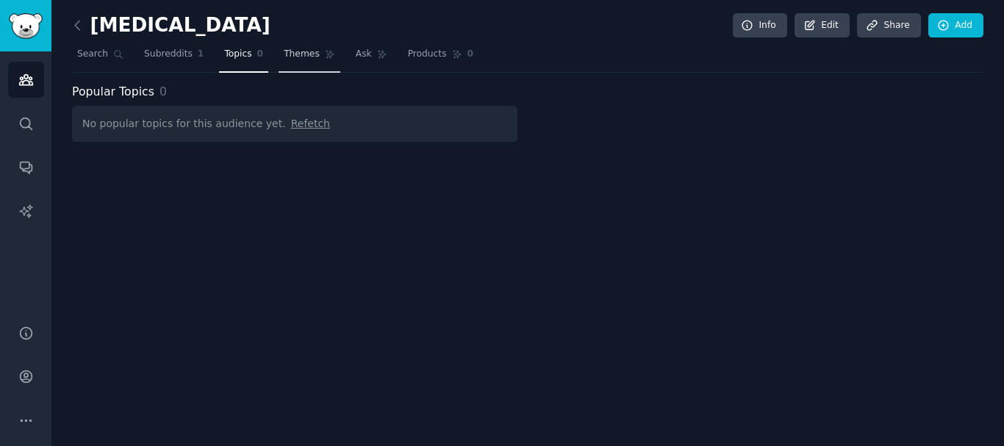
click at [290, 62] on link "Themes" at bounding box center [310, 58] width 62 height 30
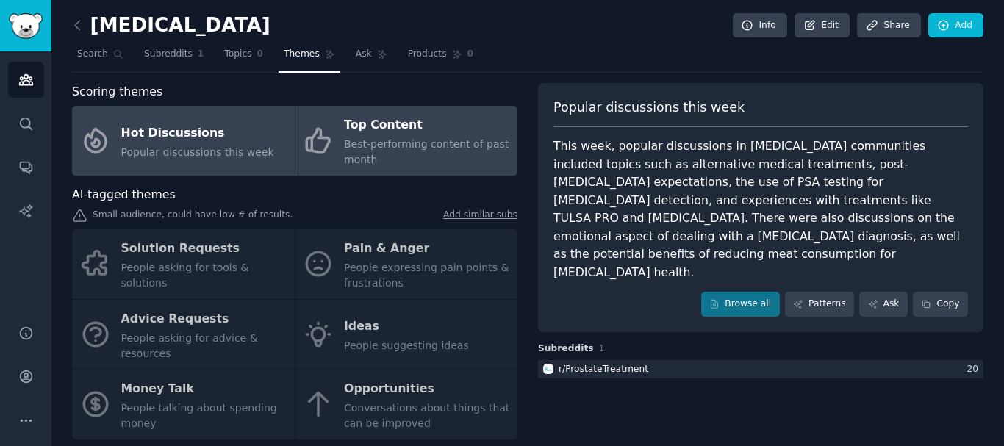
click at [431, 153] on div "Best-performing content of past month" at bounding box center [427, 152] width 166 height 31
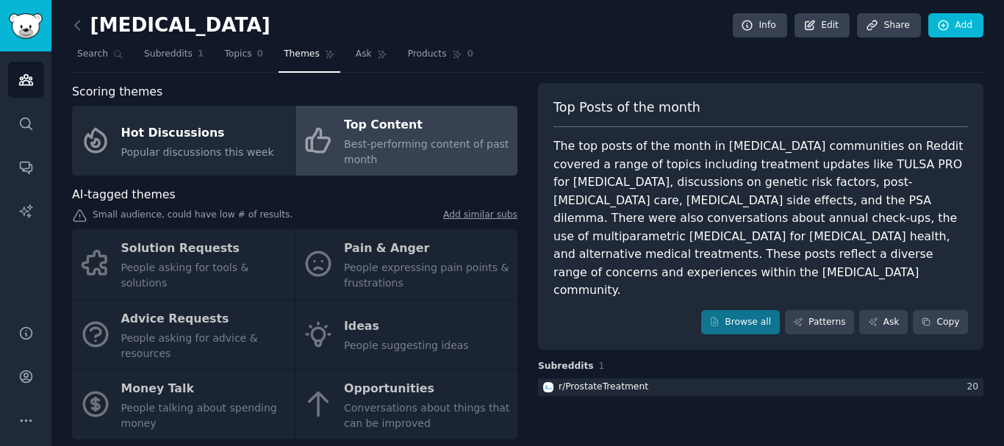
click at [231, 259] on div "Solution Requests People asking for tools & solutions Pain & Anger People expre…" at bounding box center [295, 334] width 446 height 210
click at [171, 262] on div "Solution Requests People asking for tools & solutions Pain & Anger People expre…" at bounding box center [295, 334] width 446 height 210
click at [384, 253] on div "Solution Requests People asking for tools & solutions Pain & Anger People expre…" at bounding box center [295, 334] width 446 height 210
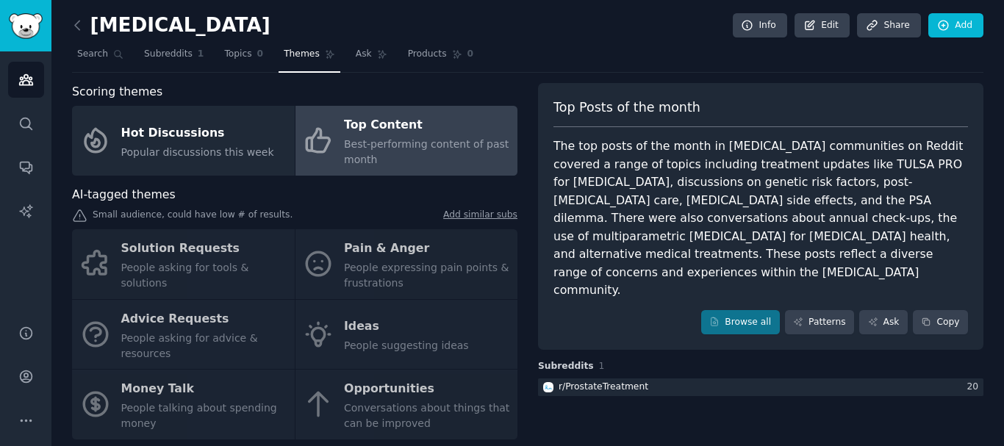
click at [384, 253] on div "Solution Requests People asking for tools & solutions Pain & Anger People expre…" at bounding box center [295, 334] width 446 height 210
click at [209, 335] on div "Solution Requests People asking for tools & solutions Pain & Anger People expre…" at bounding box center [295, 334] width 446 height 210
click at [417, 321] on div "Solution Requests People asking for tools & solutions Pain & Anger People expre…" at bounding box center [295, 334] width 446 height 210
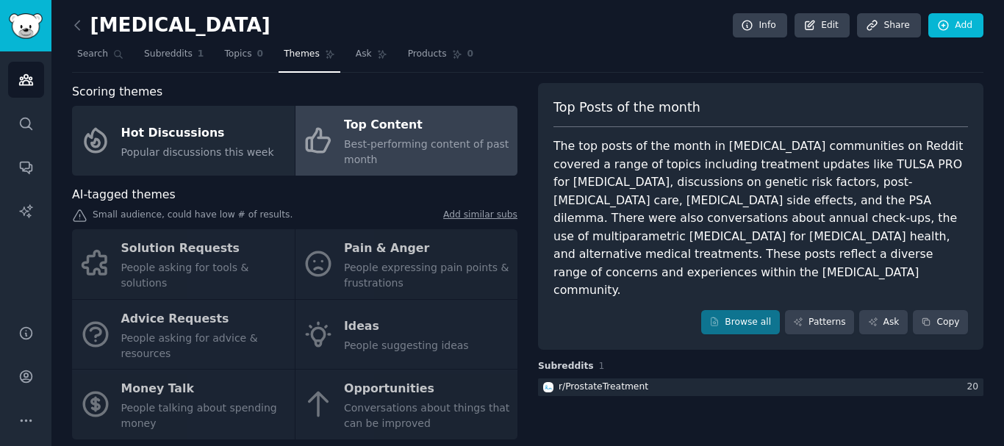
click at [417, 321] on div "Solution Requests People asking for tools & solutions Pain & Anger People expre…" at bounding box center [295, 334] width 446 height 210
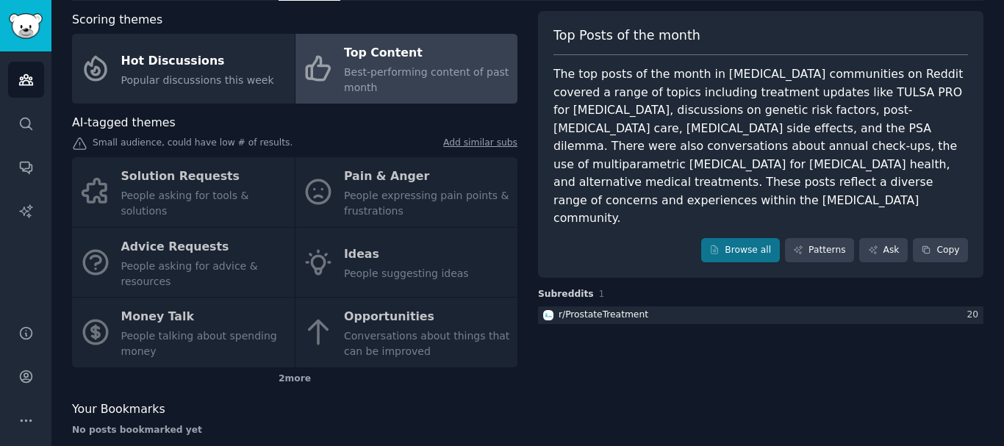
scroll to position [93, 0]
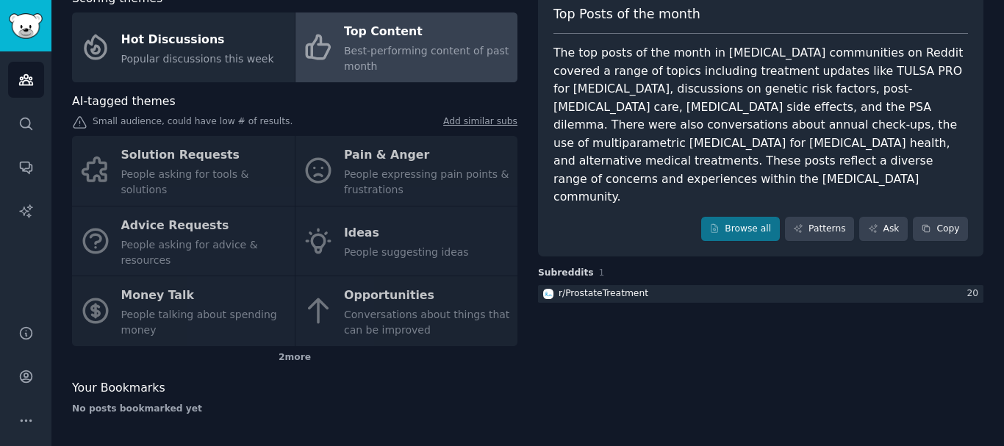
click at [346, 334] on div "Solution Requests People asking for tools & solutions Pain & Anger People expre…" at bounding box center [295, 241] width 446 height 210
